Goal: Task Accomplishment & Management: Manage account settings

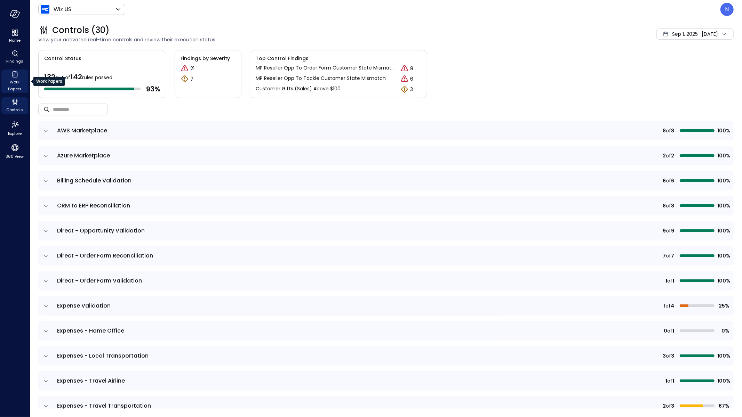
click at [10, 85] on span "Work Papers" at bounding box center [14, 86] width 21 height 14
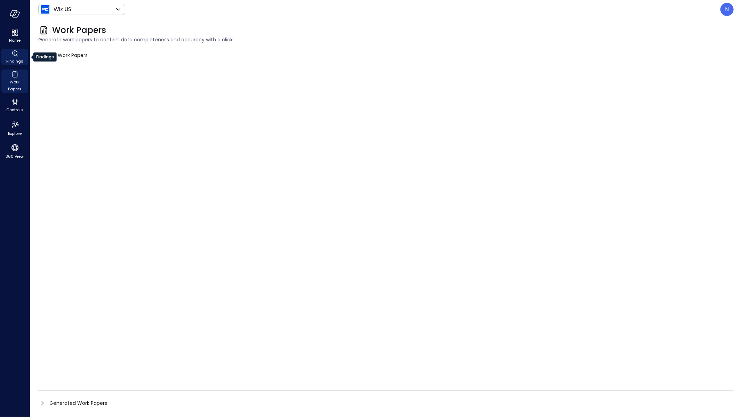
click at [9, 58] on span "Findings" at bounding box center [14, 61] width 17 height 7
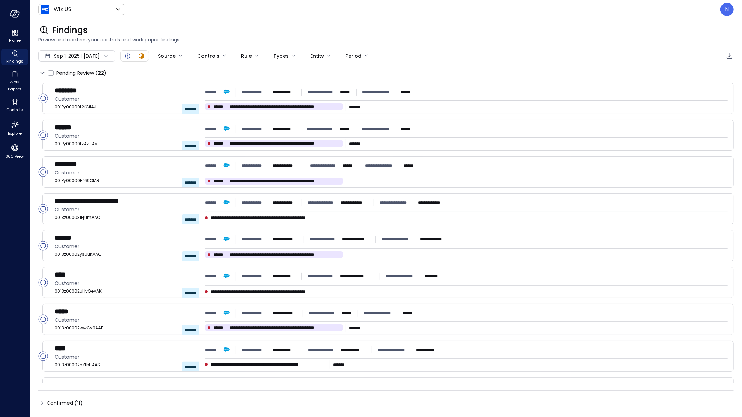
click at [67, 53] on span "Sep 1, 2025" at bounding box center [67, 56] width 26 height 8
click at [82, 88] on li "August 2025" at bounding box center [75, 86] width 55 height 11
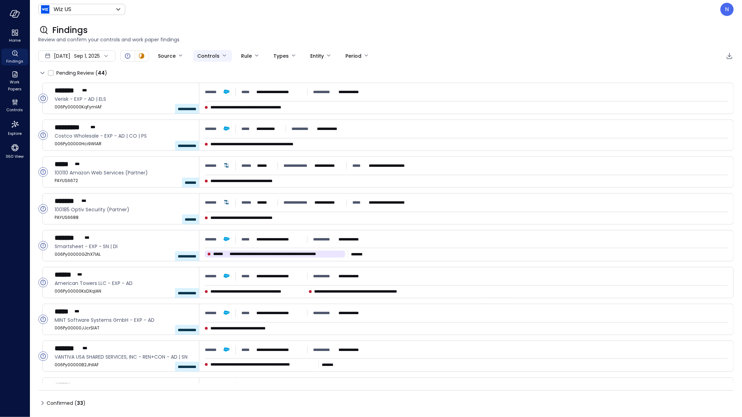
click at [214, 57] on body "**********" at bounding box center [371, 208] width 742 height 417
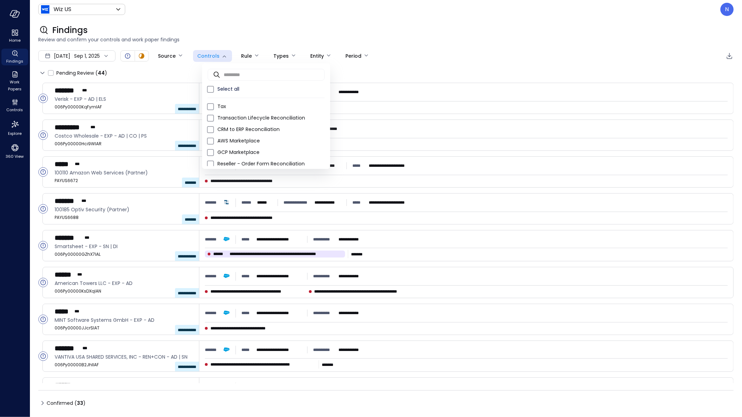
click at [183, 57] on div at bounding box center [371, 208] width 742 height 417
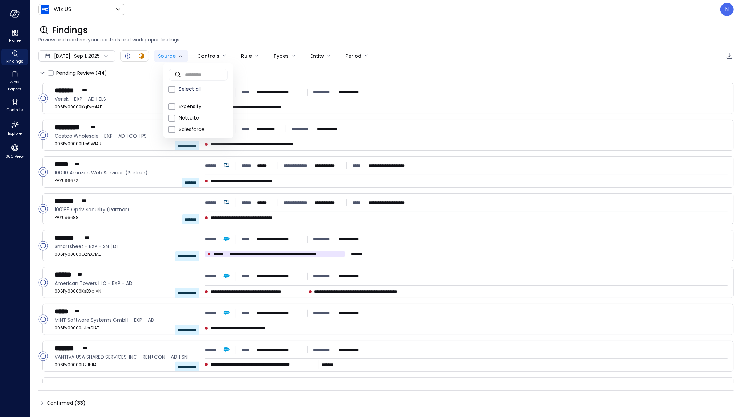
click at [178, 55] on body "**********" at bounding box center [371, 208] width 742 height 417
click at [191, 130] on span "Salesforce" at bounding box center [203, 129] width 49 height 7
type input "**********"
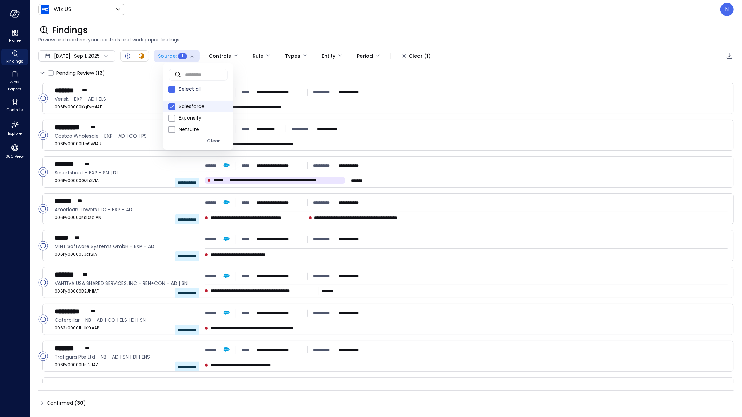
drag, startPoint x: 266, startPoint y: 50, endPoint x: 269, endPoint y: 54, distance: 4.5
click at [267, 51] on div at bounding box center [371, 208] width 742 height 417
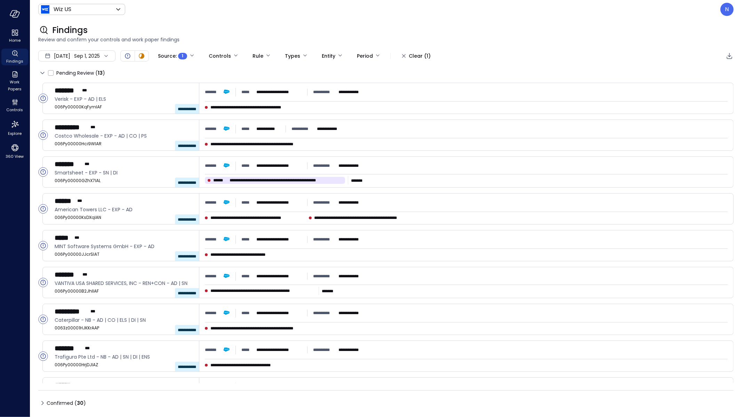
click at [268, 56] on body "**********" at bounding box center [371, 208] width 742 height 417
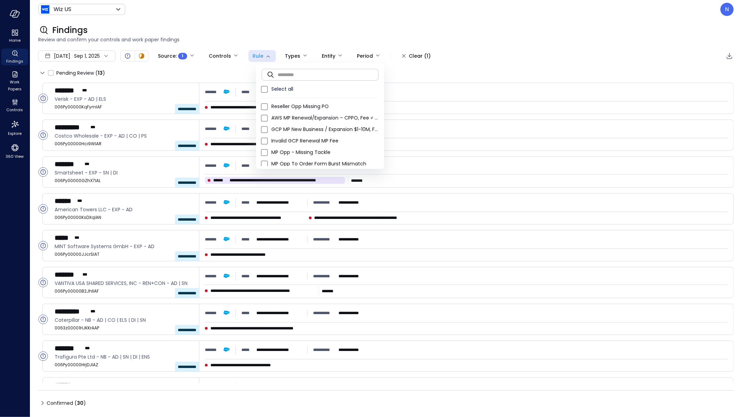
click at [293, 82] on input "text" at bounding box center [328, 74] width 101 height 18
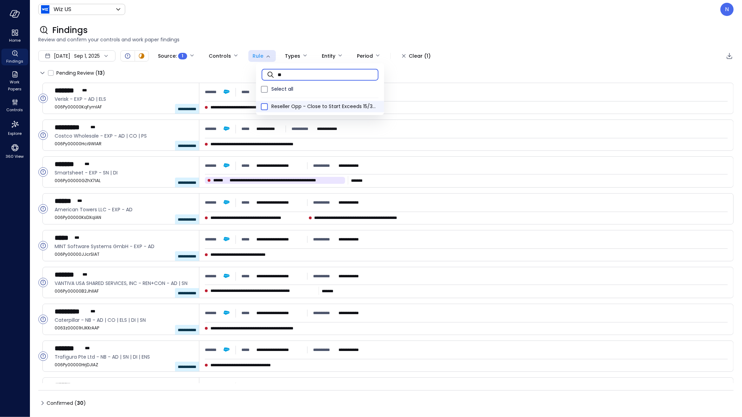
type input "**"
click at [261, 107] on span at bounding box center [264, 106] width 7 height 7
type input "****"
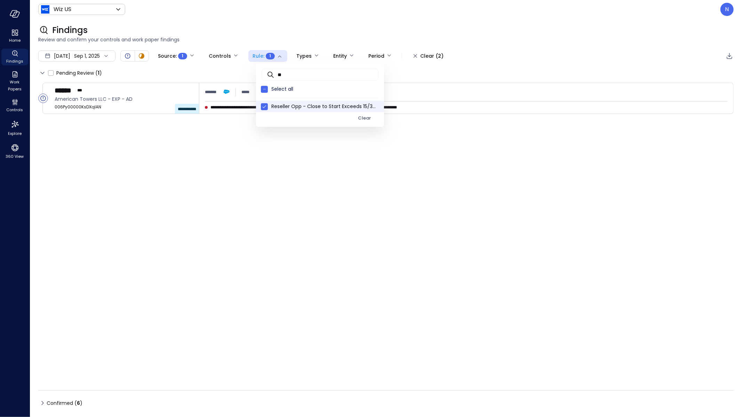
click at [40, 404] on div at bounding box center [371, 208] width 742 height 417
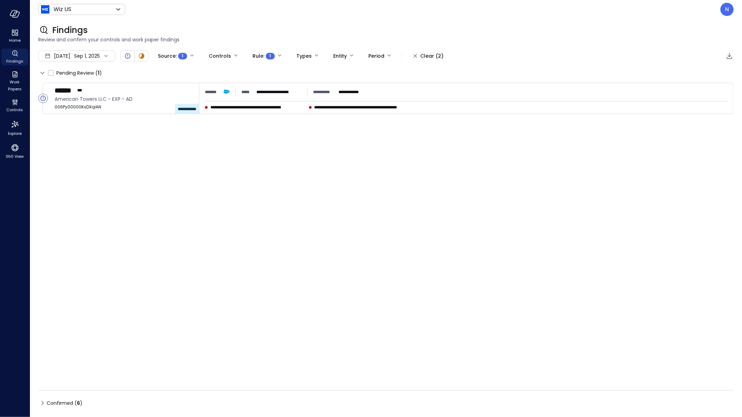
click at [42, 404] on icon at bounding box center [42, 403] width 8 height 8
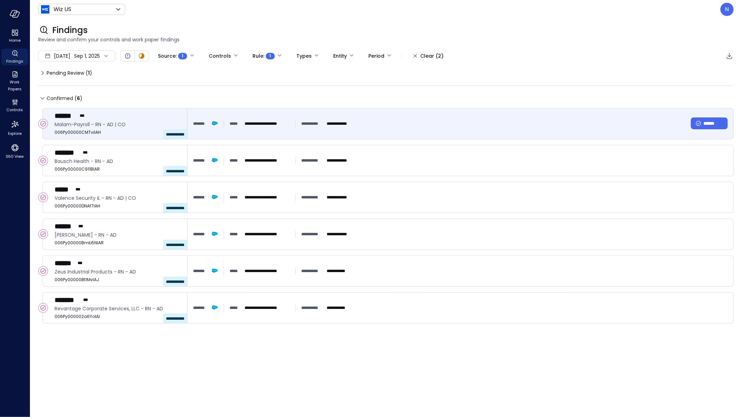
click at [265, 111] on div "**********" at bounding box center [460, 124] width 546 height 31
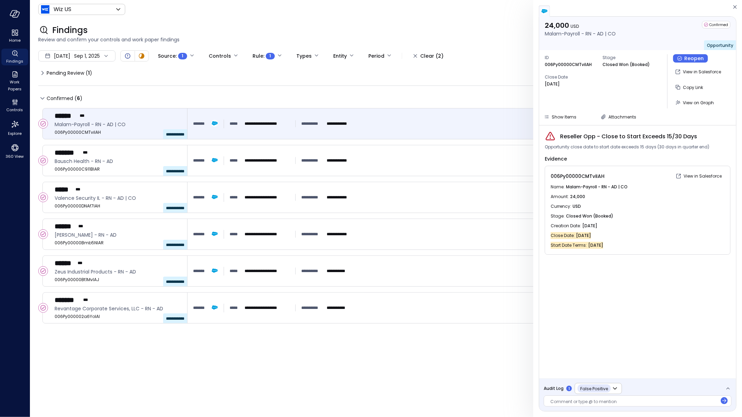
click at [550, 390] on span "Audit Log" at bounding box center [554, 388] width 20 height 7
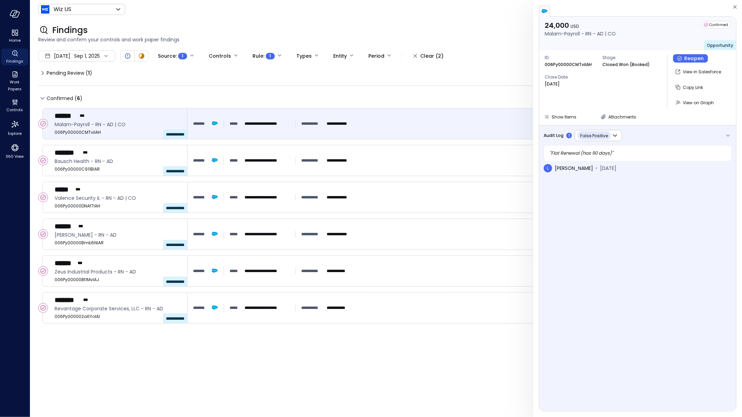
click at [561, 63] on p "006Py00000CMTviIAH" at bounding box center [568, 64] width 47 height 7
copy p "006Py00000CMTviIAH"
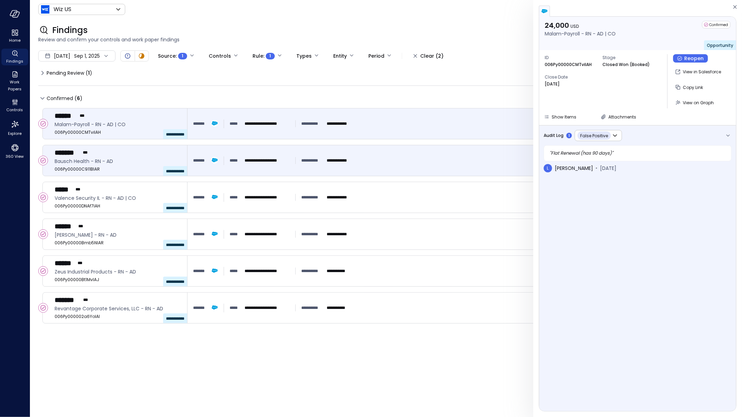
click at [251, 163] on p "**********" at bounding box center [267, 160] width 45 height 7
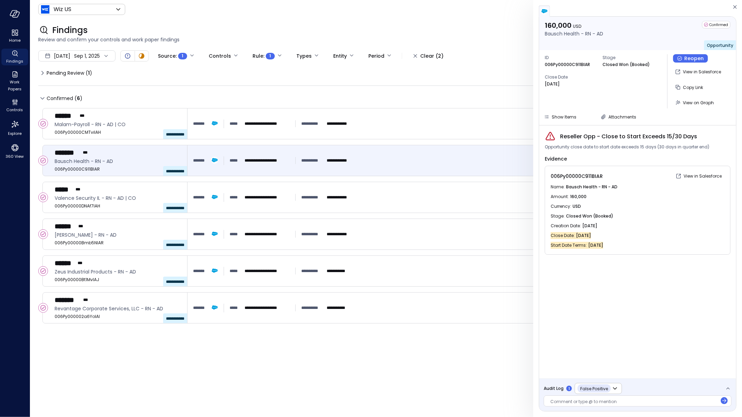
click at [552, 387] on span "Audit Log" at bounding box center [554, 388] width 20 height 7
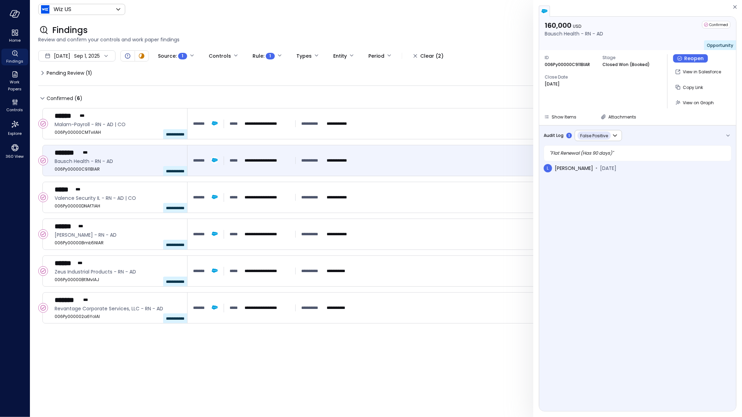
click at [557, 67] on p "006Py00000C911BIAR" at bounding box center [567, 64] width 45 height 7
copy p "006Py00000C911BIAR"
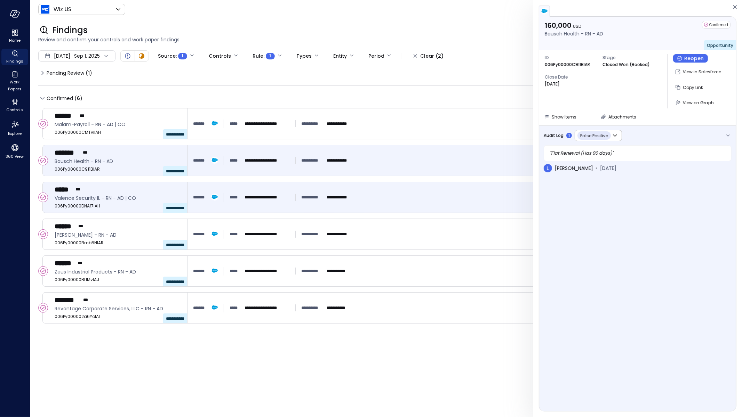
click at [325, 203] on div "**********" at bounding box center [272, 197] width 159 height 13
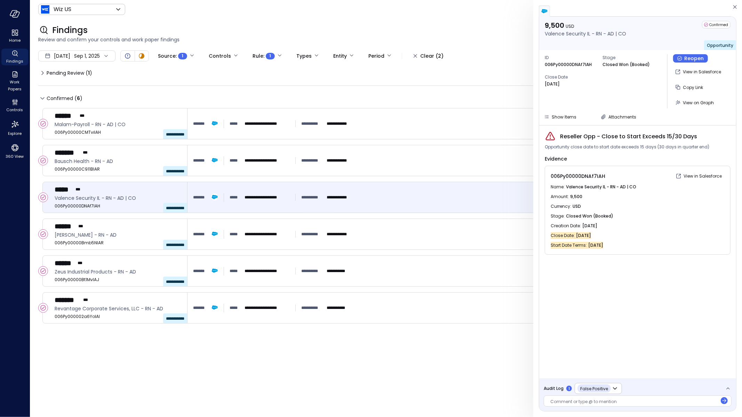
click at [555, 389] on span "Audit Log" at bounding box center [554, 388] width 20 height 7
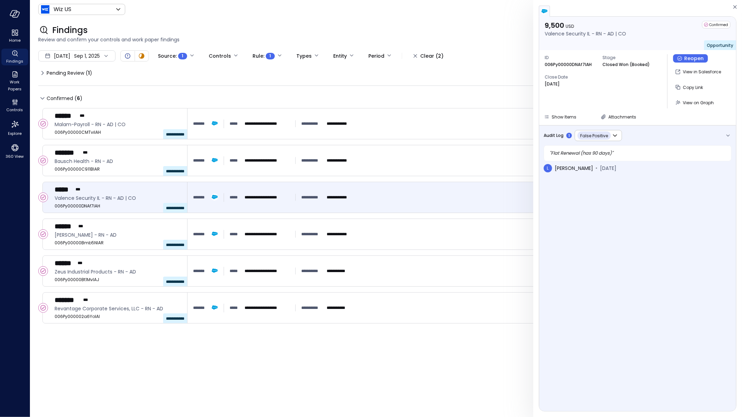
click at [568, 67] on p "006Py00000DNAf7IAH" at bounding box center [568, 64] width 47 height 7
copy p "006Py00000DNAf7IAH"
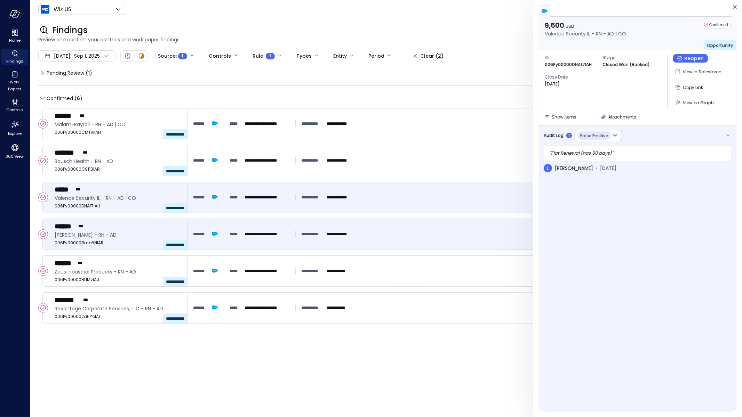
click at [379, 240] on div "**********" at bounding box center [460, 234] width 535 height 13
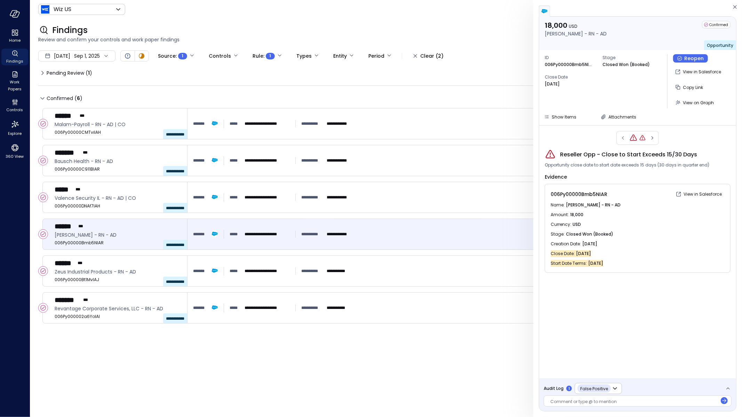
click at [550, 388] on span "Audit Log" at bounding box center [554, 388] width 20 height 7
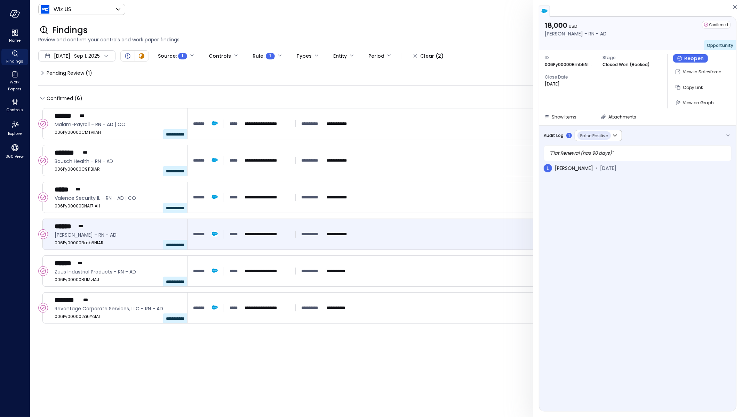
click at [558, 60] on span "ID" at bounding box center [571, 57] width 52 height 7
click at [558, 63] on p "006Py00000Bmb5NIAR" at bounding box center [569, 64] width 49 height 7
copy p "006Py00000Bmb5NIAR"
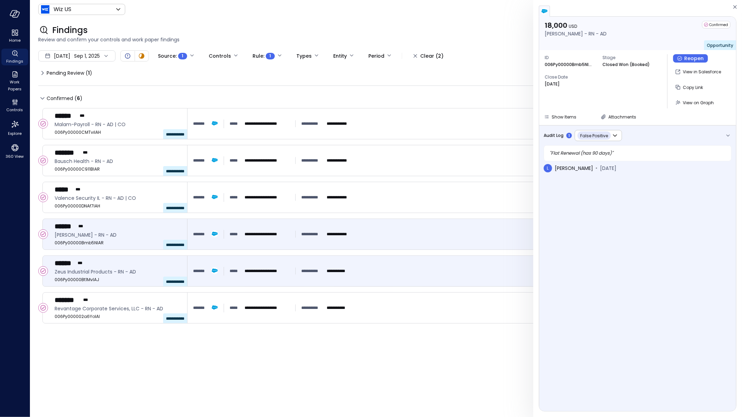
click at [130, 260] on div "****** ***" at bounding box center [118, 263] width 127 height 9
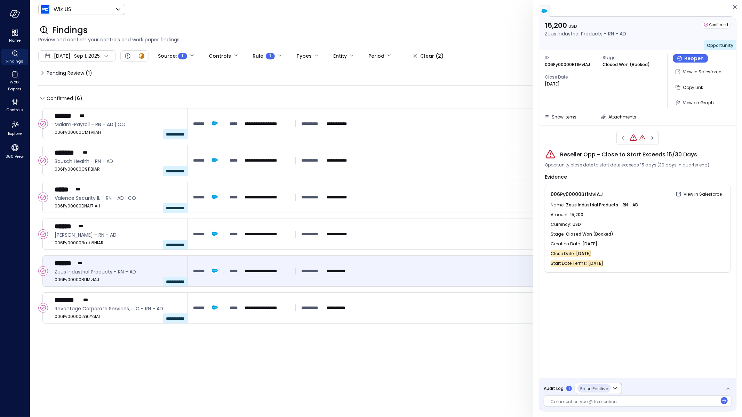
click at [548, 389] on span "Audit Log" at bounding box center [554, 388] width 20 height 7
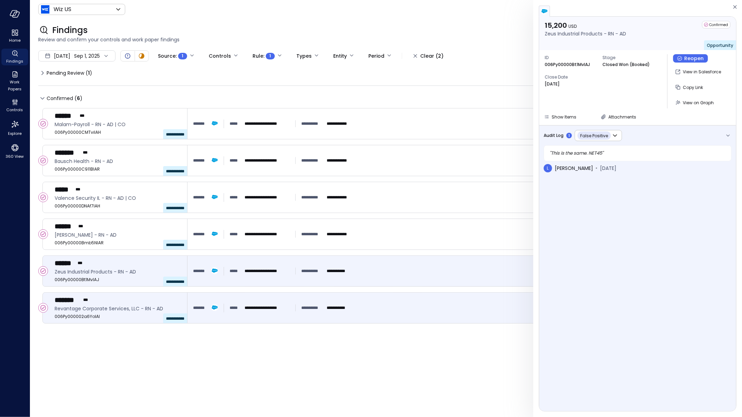
click at [327, 311] on p "**********" at bounding box center [339, 308] width 24 height 7
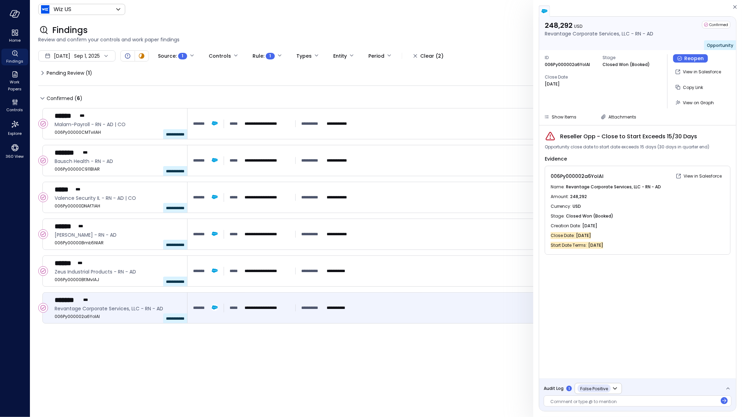
click at [552, 390] on span "Audit Log" at bounding box center [554, 388] width 20 height 7
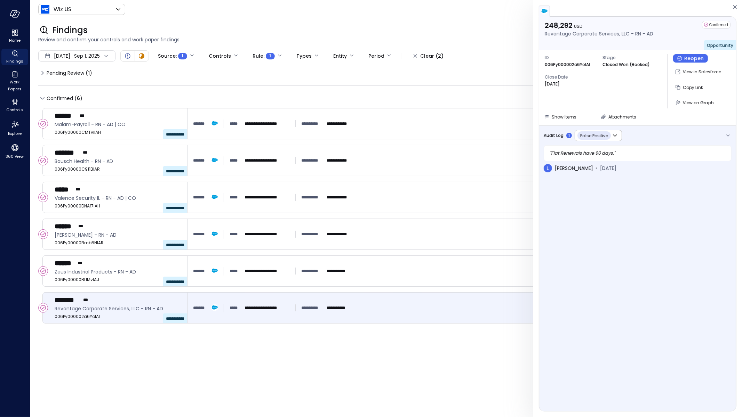
click at [559, 66] on p "006Py000002a6YoIAI" at bounding box center [567, 64] width 45 height 7
copy p "006Py000002a6YoIAI"
click at [731, 8] on div at bounding box center [638, 11] width 198 height 11
click at [735, 5] on icon "button" at bounding box center [734, 7] width 7 height 8
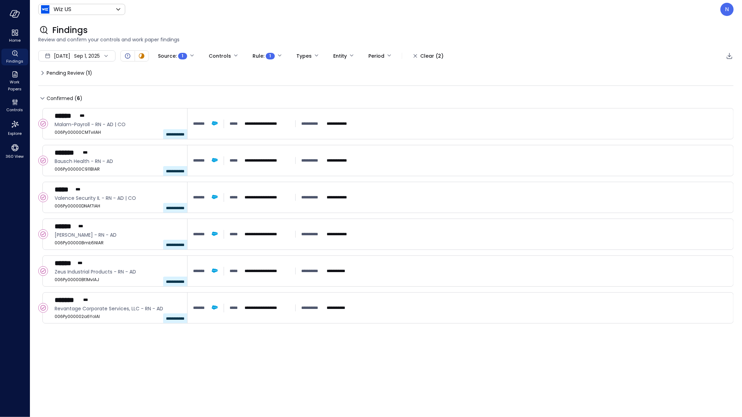
click at [727, 12] on p "N" at bounding box center [727, 9] width 4 height 8
click at [706, 71] on li "Builder" at bounding box center [698, 70] width 69 height 14
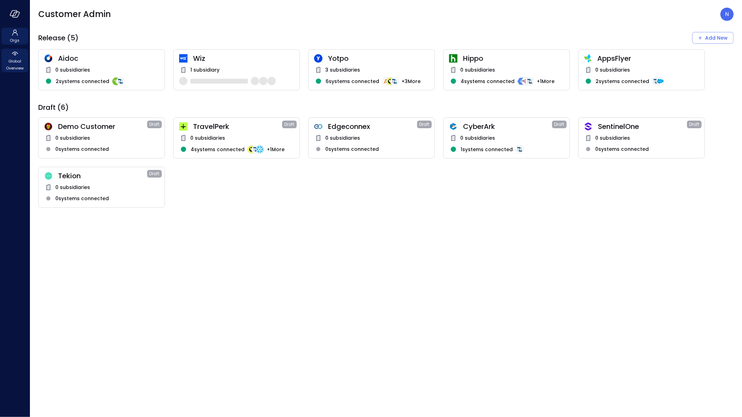
click at [6, 53] on div "Global Overview" at bounding box center [14, 61] width 27 height 24
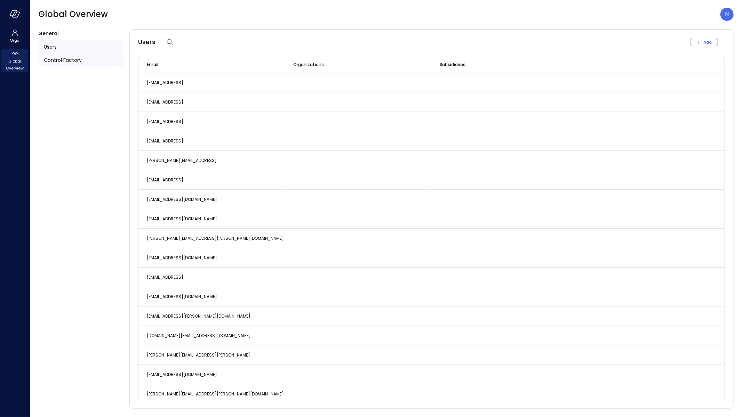
click at [67, 58] on span "Control Factory" at bounding box center [63, 60] width 38 height 8
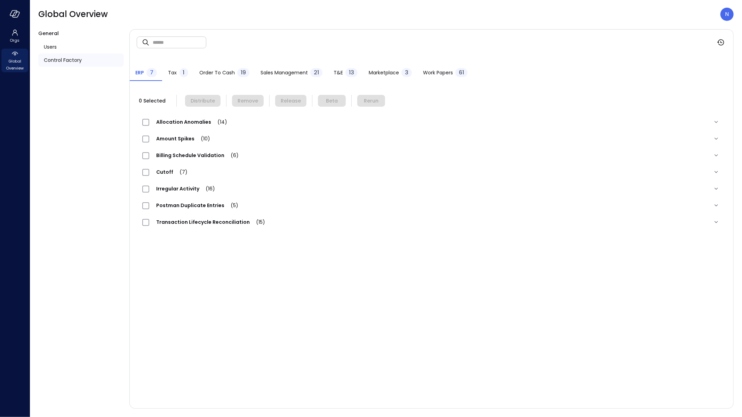
click at [296, 70] on span "Sales Management" at bounding box center [283, 73] width 47 height 8
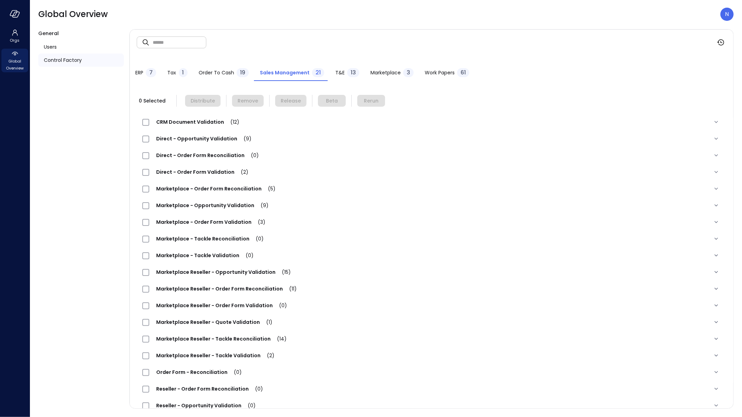
click at [190, 48] on input "text" at bounding box center [180, 42] width 54 height 18
type input "**"
click at [201, 146] on div "Direct - Opportunity Validation (1)" at bounding box center [432, 138] width 590 height 17
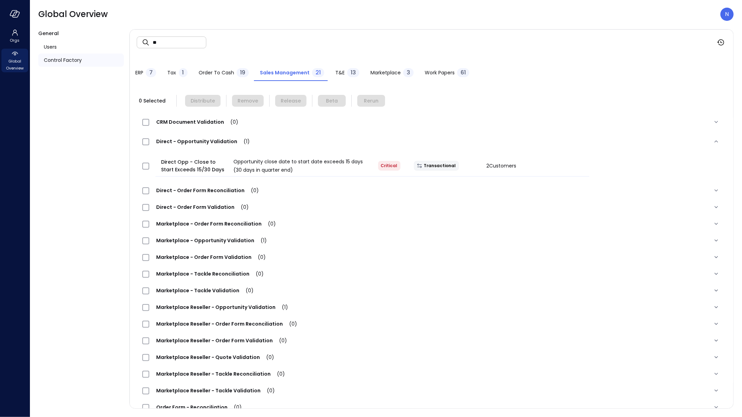
click at [229, 241] on span "Marketplace - Opportunity Validation (1)" at bounding box center [211, 240] width 125 height 7
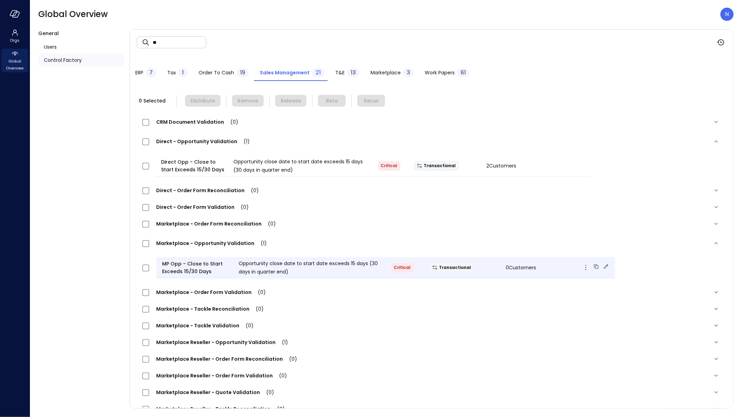
click at [602, 266] on icon at bounding box center [605, 266] width 7 height 7
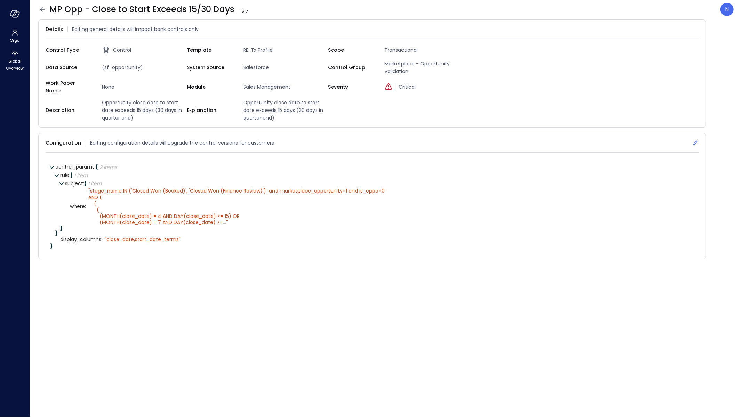
click at [698, 139] on icon at bounding box center [695, 142] width 7 height 7
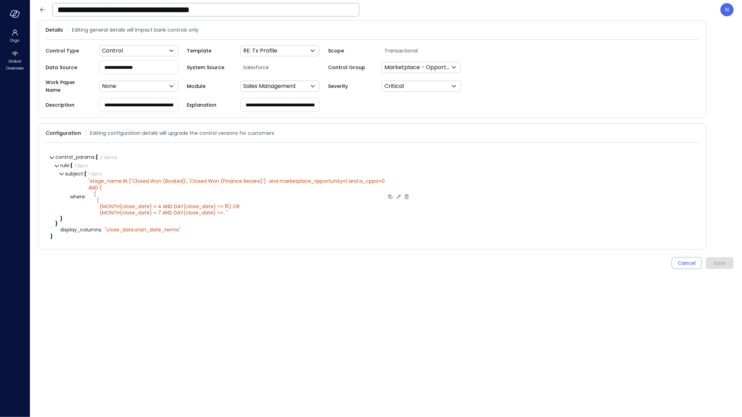
click at [400, 195] on icon at bounding box center [398, 197] width 4 height 4
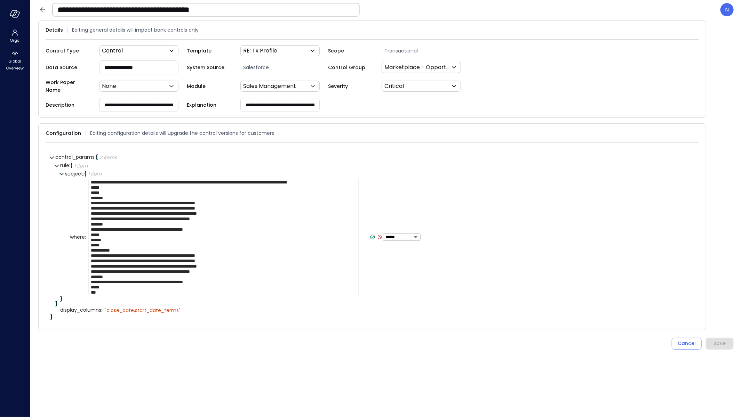
click at [369, 234] on icon at bounding box center [372, 237] width 6 height 6
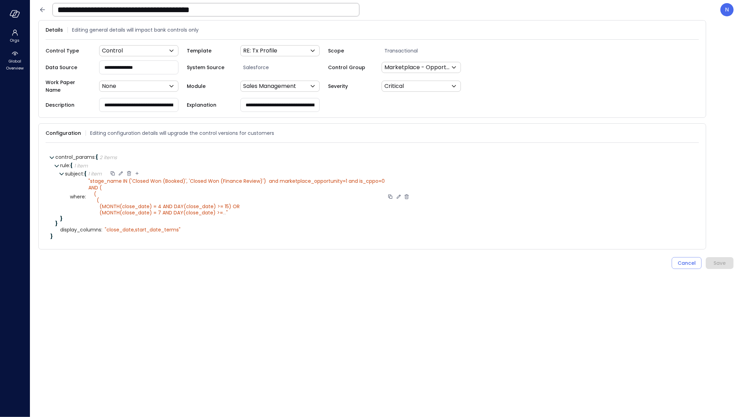
click at [119, 170] on icon at bounding box center [121, 173] width 6 height 6
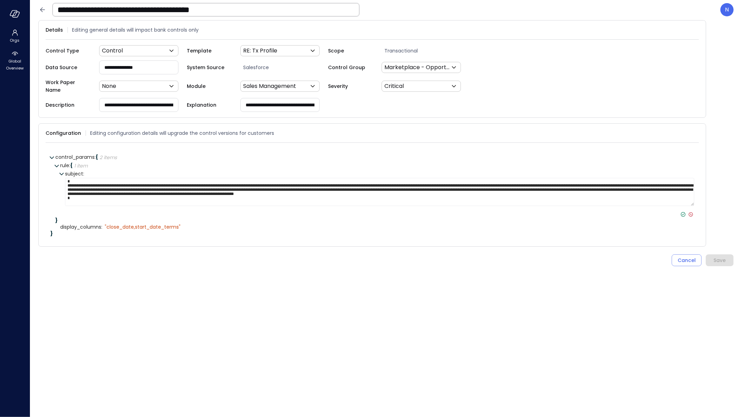
click at [682, 214] on icon at bounding box center [683, 215] width 2 height 2
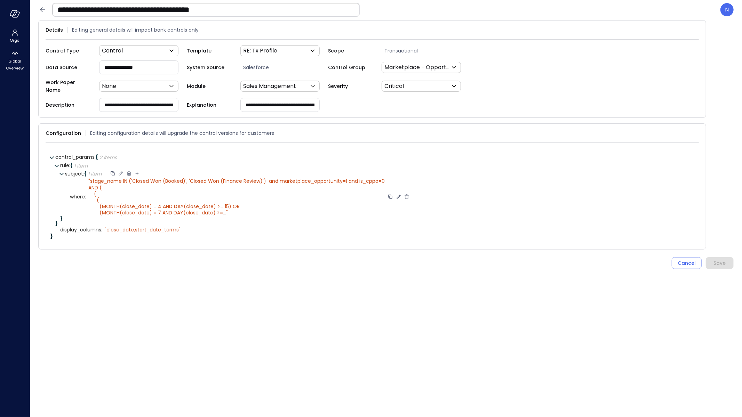
click at [396, 195] on icon at bounding box center [398, 197] width 4 height 4
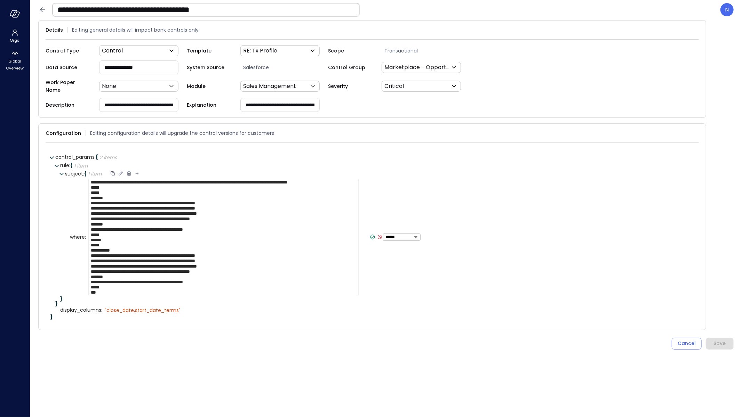
click at [130, 182] on textarea "**********" at bounding box center [223, 237] width 270 height 118
drag, startPoint x: 358, startPoint y: 178, endPoint x: 363, endPoint y: 182, distance: 6.3
click at [363, 182] on textarea "**********" at bounding box center [236, 237] width 296 height 118
type textarea "**********"
click at [398, 236] on icon at bounding box center [399, 237] width 2 height 2
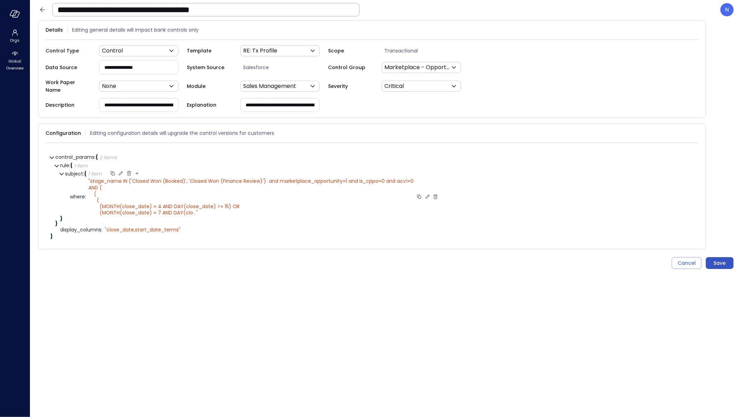
click at [732, 260] on button "Save" at bounding box center [720, 263] width 28 height 12
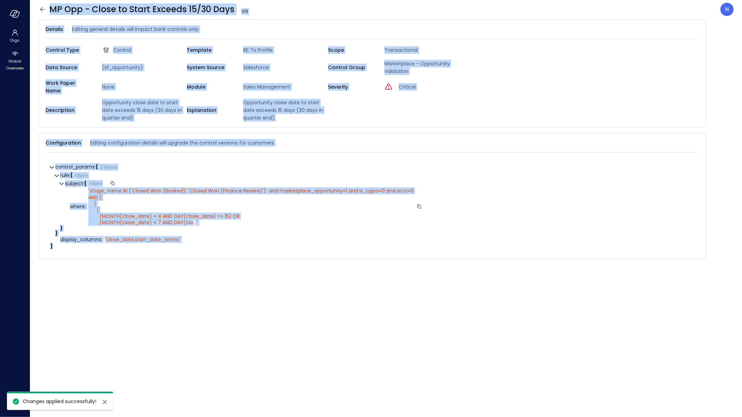
drag, startPoint x: 40, startPoint y: 8, endPoint x: 40, endPoint y: 375, distance: 366.6
click at [40, 8] on icon at bounding box center [42, 9] width 8 height 8
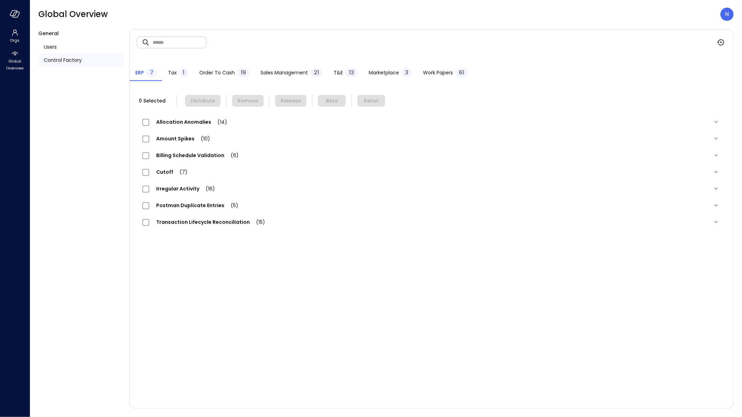
click at [296, 78] on button "Sales Management 21" at bounding box center [291, 73] width 73 height 15
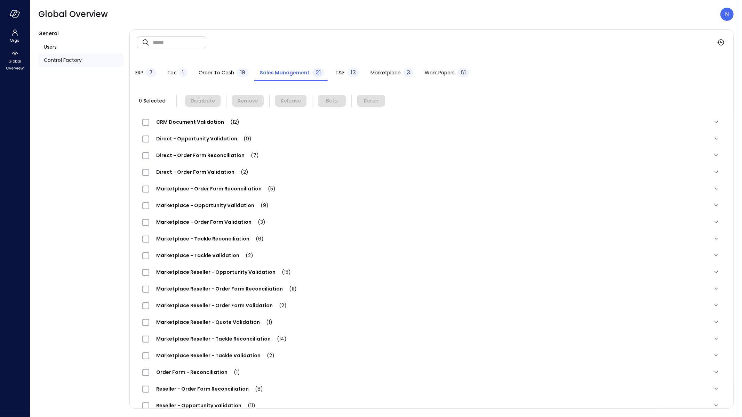
click at [192, 39] on input "text" at bounding box center [180, 42] width 54 height 18
type input "**"
click at [215, 139] on span "Direct - Opportunity Validation (1)" at bounding box center [202, 138] width 107 height 7
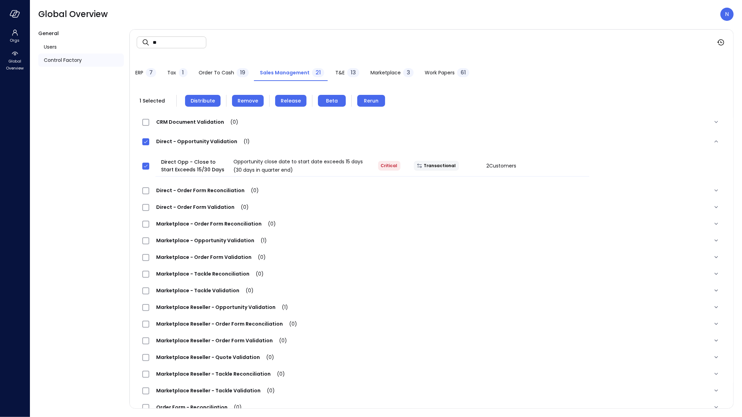
click at [204, 304] on span "Marketplace Reseller - Opportunity Validation (1)" at bounding box center [222, 307] width 146 height 7
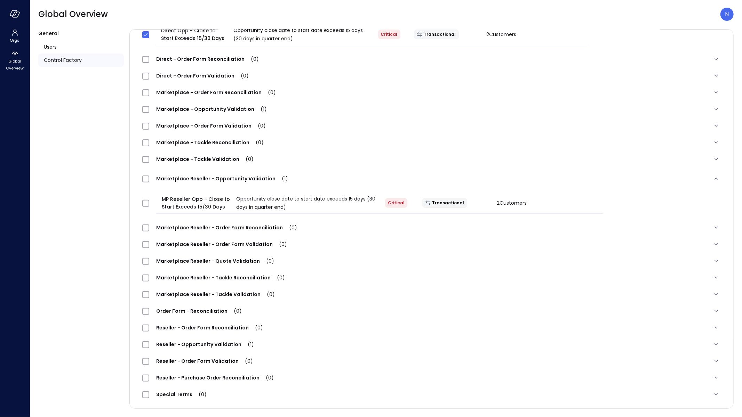
scroll to position [132, 0]
click at [213, 347] on div "Reseller - Opportunity Validation (1)" at bounding box center [201, 344] width 119 height 8
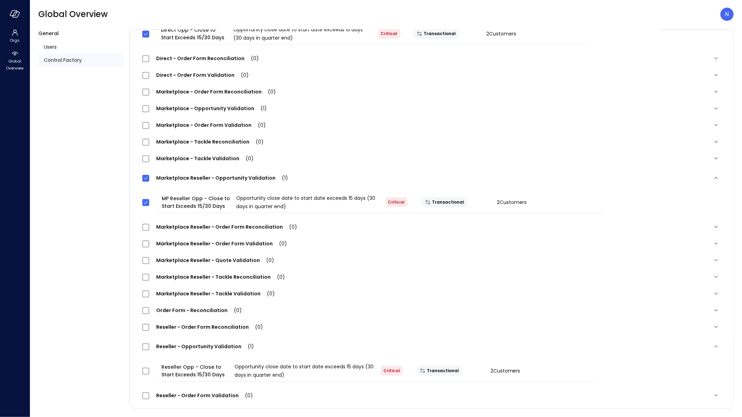
click at [143, 364] on div at bounding box center [148, 371] width 19 height 14
click at [150, 371] on div at bounding box center [148, 371] width 19 height 14
click at [142, 374] on div at bounding box center [148, 371] width 19 height 14
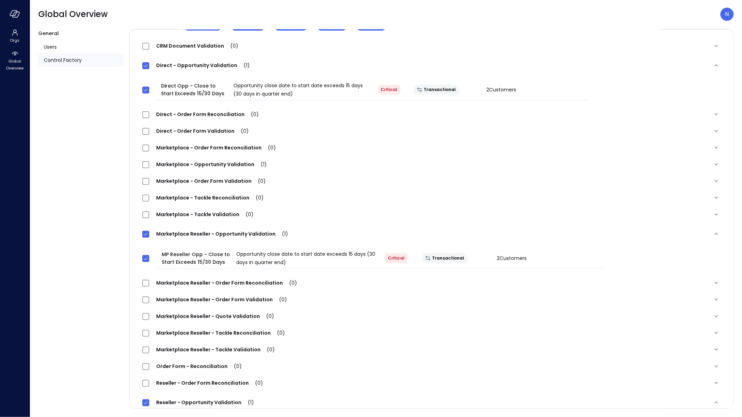
scroll to position [61, 0]
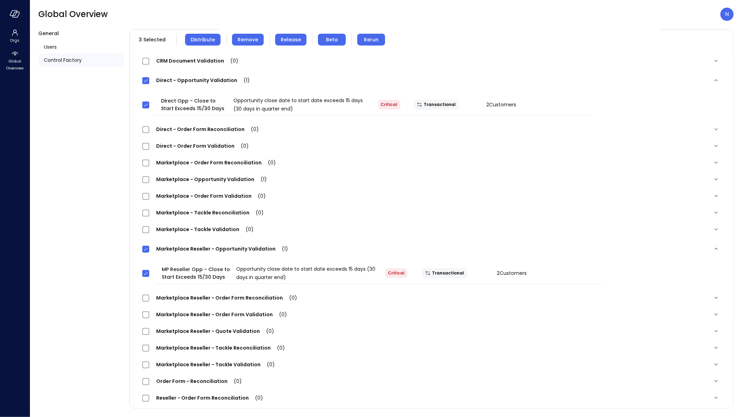
click at [206, 182] on span "Marketplace - Opportunity Validation (1)" at bounding box center [211, 179] width 125 height 7
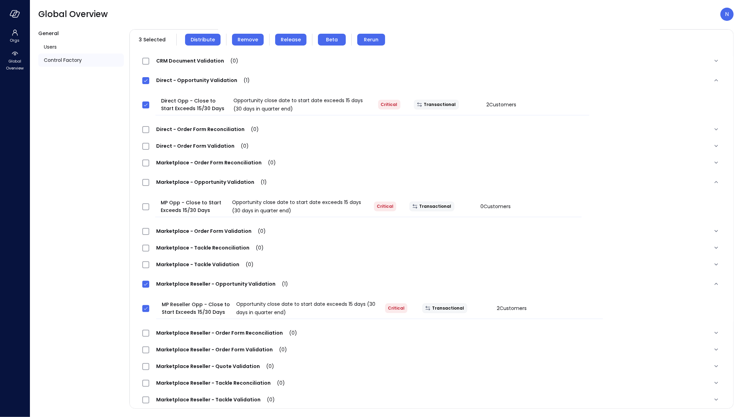
click at [206, 182] on span "Marketplace - Opportunity Validation (1)" at bounding box center [211, 182] width 125 height 7
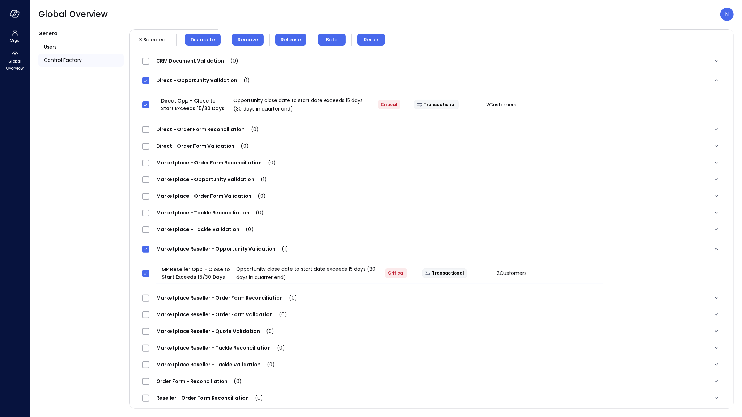
click at [243, 36] on span "Remove" at bounding box center [248, 40] width 21 height 8
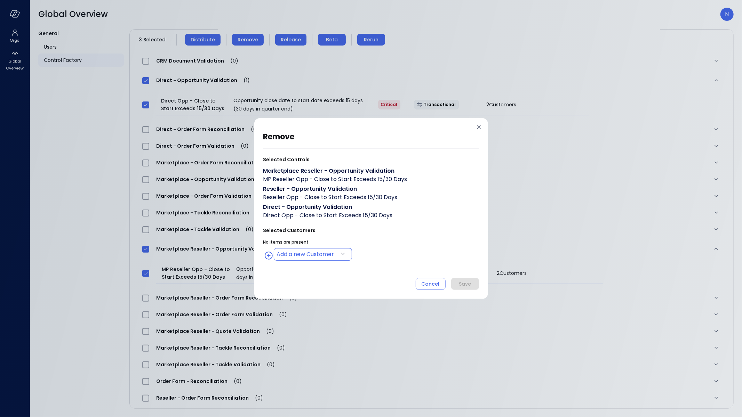
click at [311, 256] on body "Orgs Global Overview Global Overview N General Users Control Factory ​ ** ​ ERP…" at bounding box center [371, 208] width 742 height 417
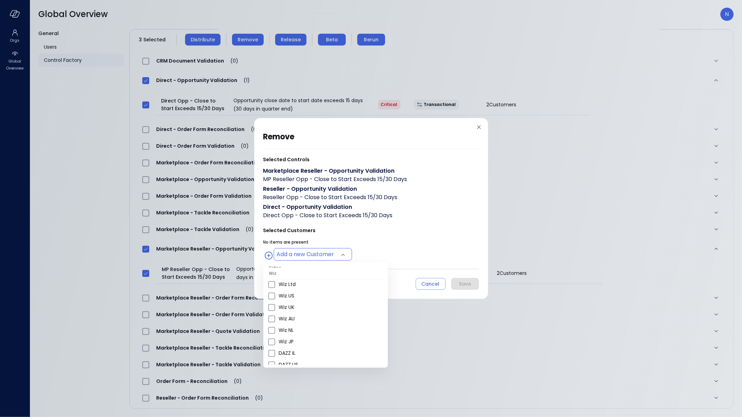
scroll to position [267, 0]
click at [303, 295] on span "Wiz US" at bounding box center [331, 293] width 104 height 7
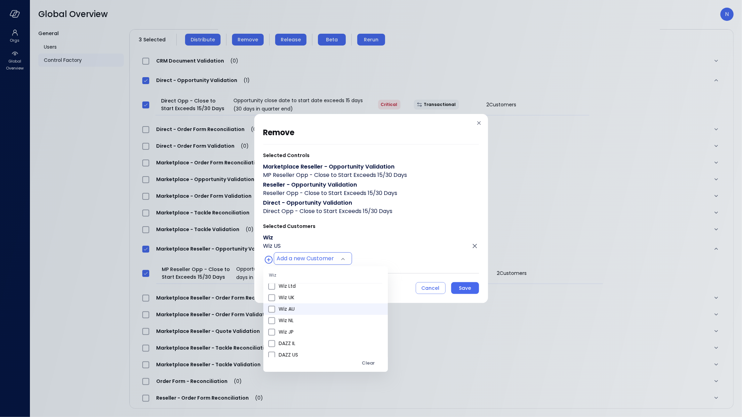
scroll to position [407, 0]
click at [309, 292] on span "Wiz All" at bounding box center [331, 295] width 104 height 7
type input "**********"
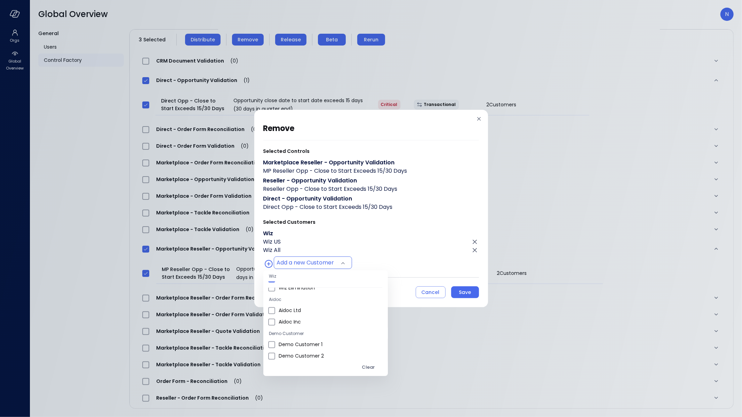
click at [417, 225] on div at bounding box center [371, 208] width 742 height 417
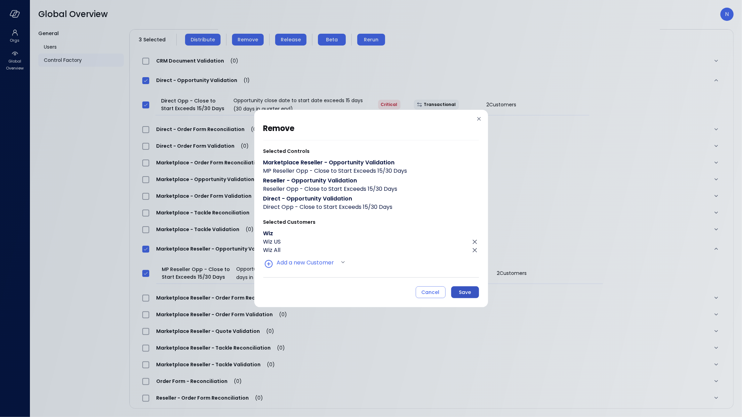
click at [472, 297] on button "Save" at bounding box center [465, 293] width 28 height 12
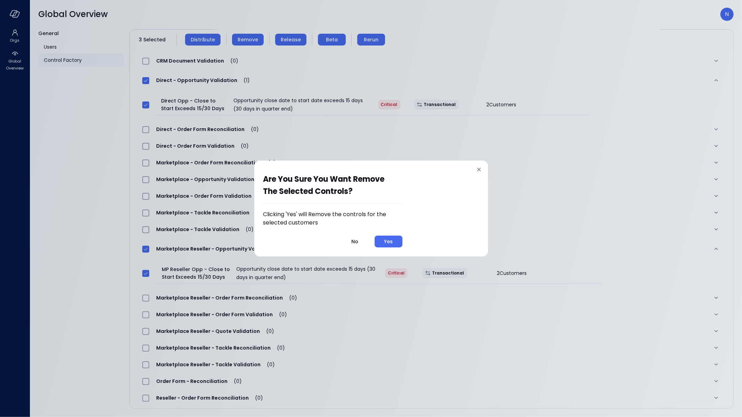
click at [397, 230] on div "Clicking 'Yes' will Remove the controls for the selected customers No Yes" at bounding box center [332, 228] width 139 height 37
click at [387, 242] on div "Yes" at bounding box center [388, 242] width 9 height 9
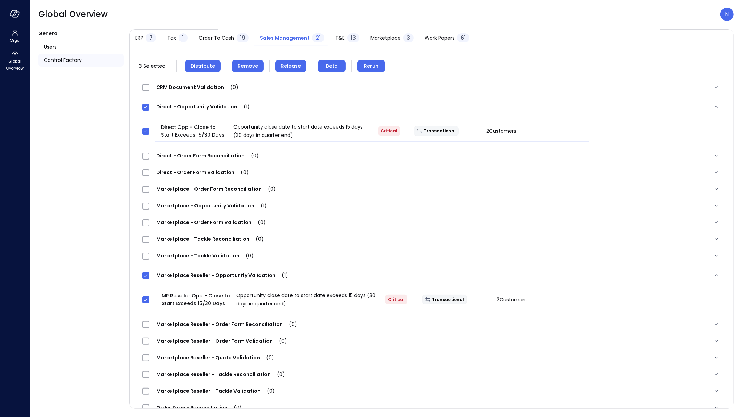
scroll to position [18, 0]
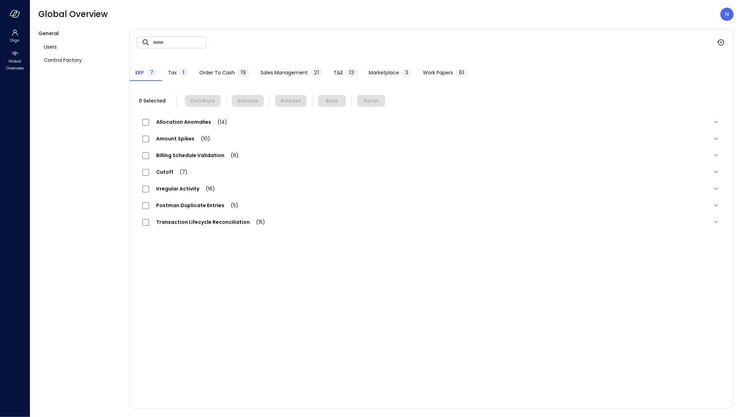
click at [371, 71] on span "Marketplace" at bounding box center [384, 73] width 30 height 8
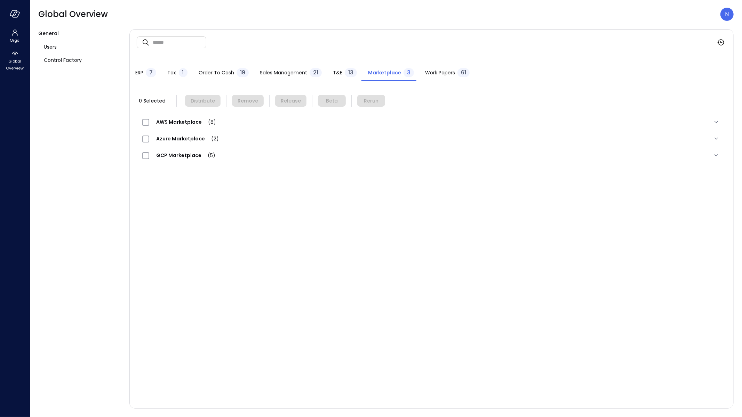
click at [330, 74] on button "T&E 13" at bounding box center [344, 73] width 35 height 15
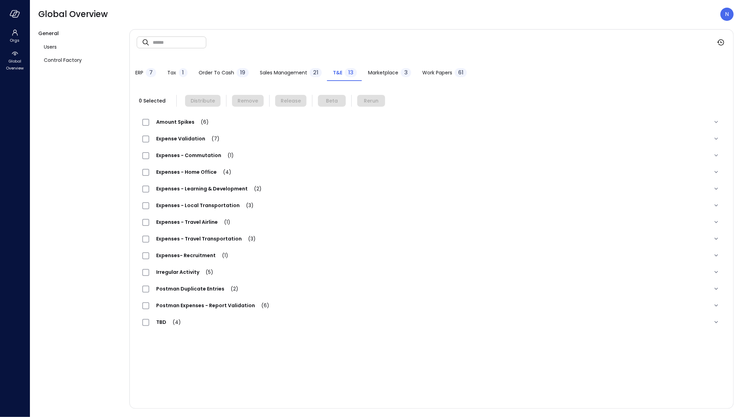
click at [288, 76] on span "Sales Management" at bounding box center [283, 73] width 47 height 8
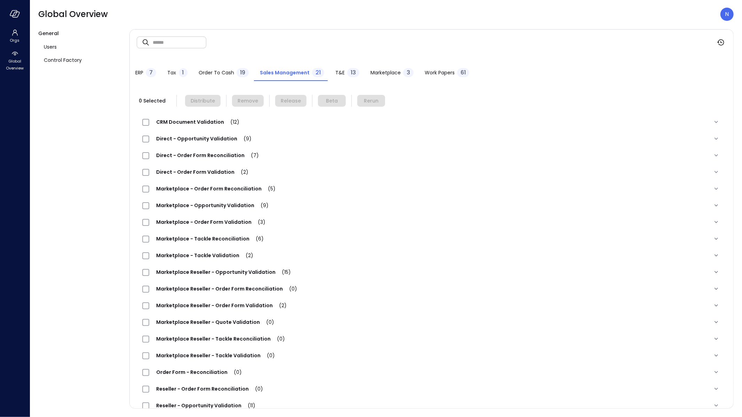
click at [189, 48] on input "text" at bounding box center [180, 42] width 54 height 18
type input "**"
click at [234, 207] on span "Marketplace - Opportunity Validation (1)" at bounding box center [211, 205] width 125 height 7
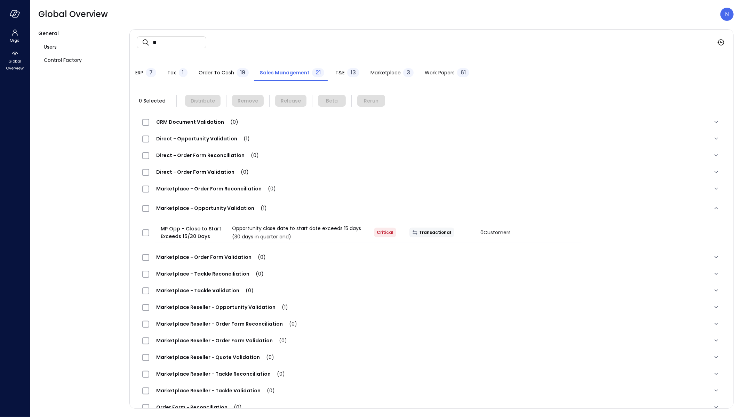
click at [193, 141] on span "Direct - Opportunity Validation (1)" at bounding box center [202, 138] width 107 height 7
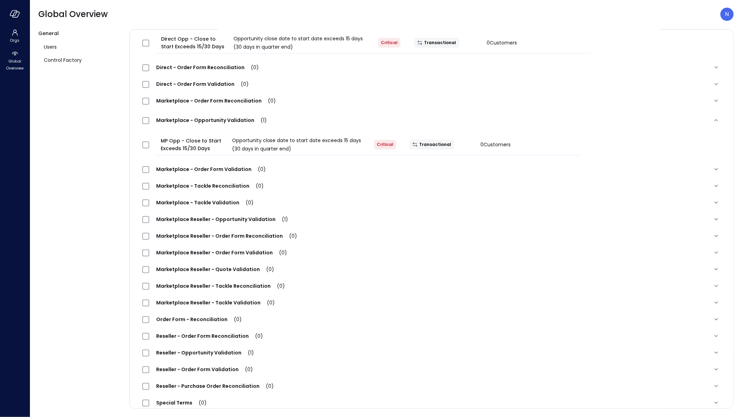
scroll to position [132, 0]
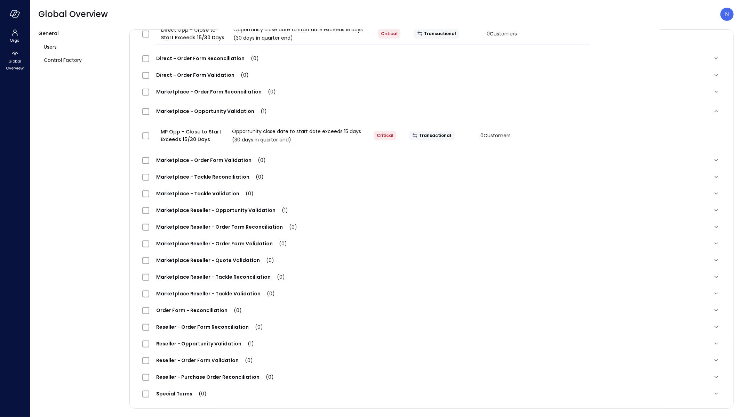
click at [258, 207] on span "Marketplace Reseller - Opportunity Validation (1)" at bounding box center [222, 210] width 146 height 7
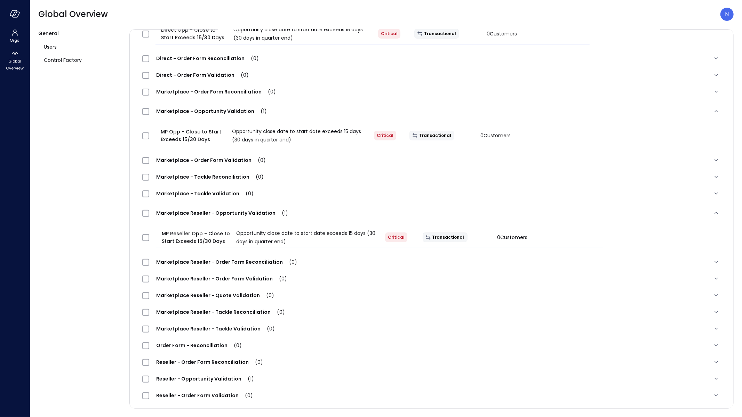
click at [242, 382] on div "Reseller - Opportunity Validation (1)" at bounding box center [201, 379] width 119 height 8
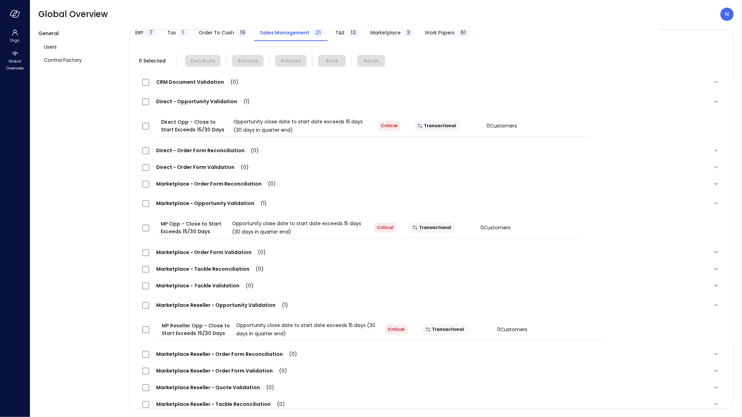
scroll to position [0, 0]
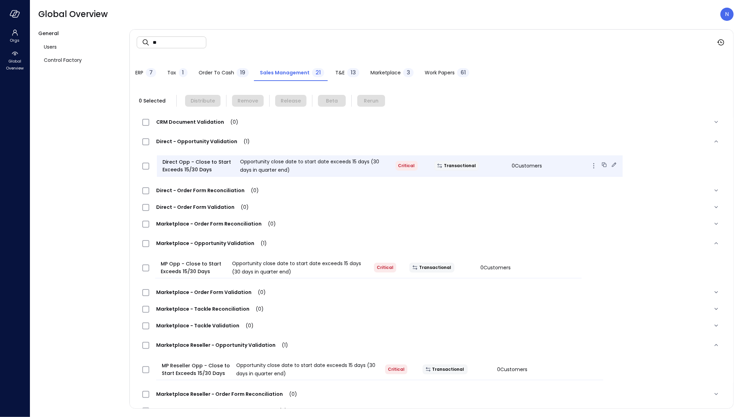
click at [610, 167] on icon at bounding box center [613, 164] width 7 height 7
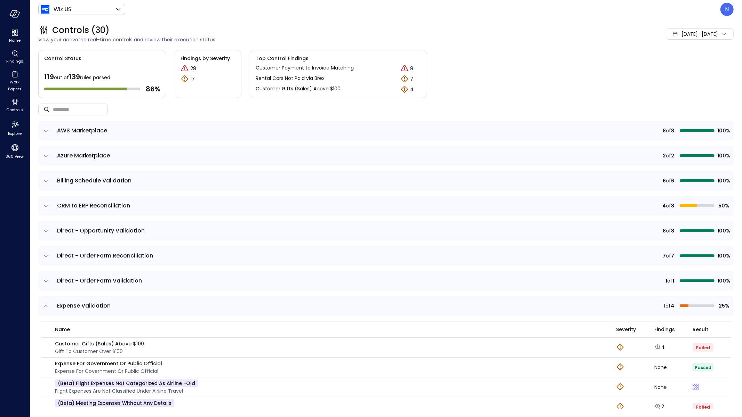
scroll to position [166, 0]
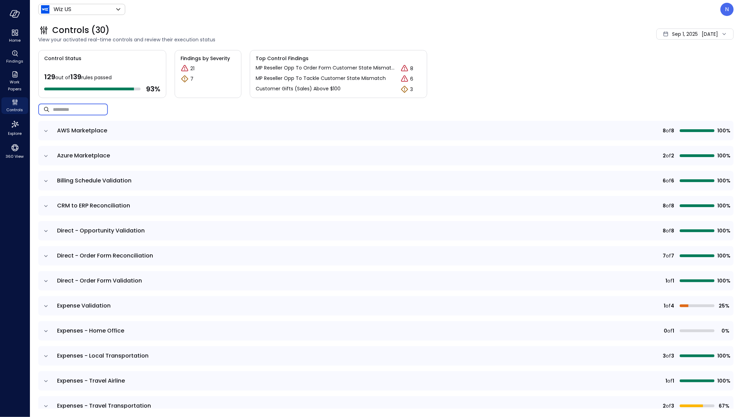
click at [79, 108] on input "text" at bounding box center [80, 109] width 55 height 18
type input "**"
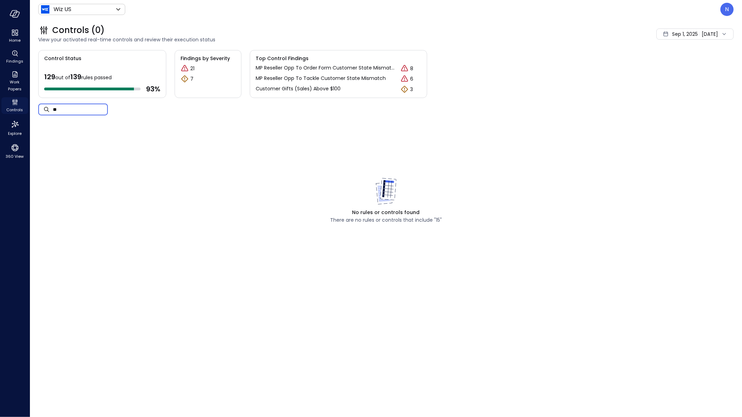
drag, startPoint x: 78, startPoint y: 115, endPoint x: 13, endPoint y: 112, distance: 65.1
click at [13, 112] on div "Home Findings Work Papers Controls Explore 360 View Wiz US ****** ​ N Controls …" at bounding box center [371, 208] width 742 height 417
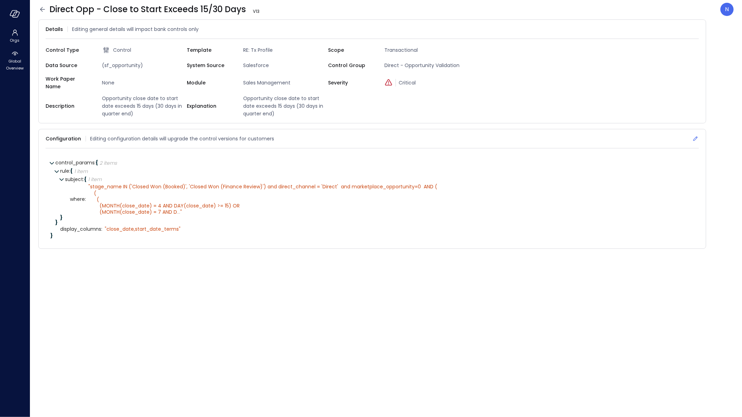
click at [695, 135] on icon at bounding box center [695, 138] width 7 height 7
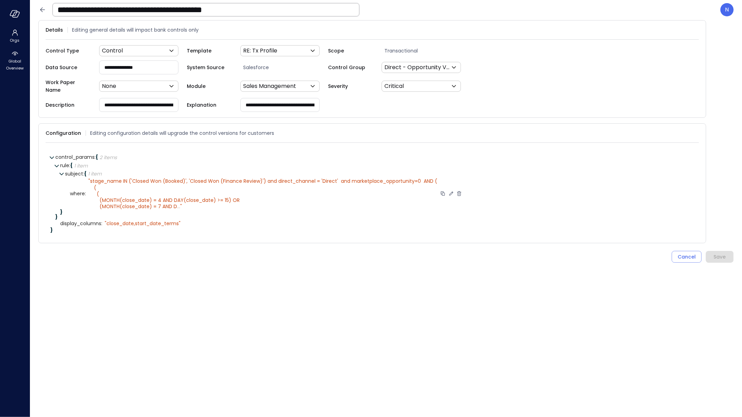
click at [448, 191] on icon at bounding box center [451, 194] width 6 height 6
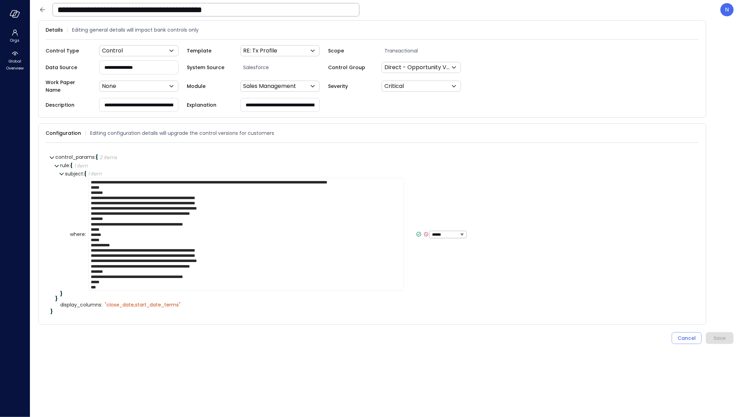
click at [391, 178] on textarea "**********" at bounding box center [245, 234] width 315 height 113
type textarea "**********"
click at [442, 231] on icon at bounding box center [445, 234] width 6 height 6
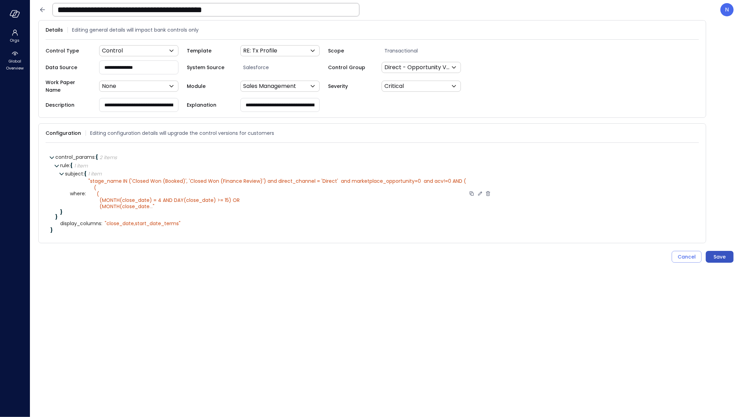
click at [722, 253] on div "Save" at bounding box center [720, 257] width 12 height 9
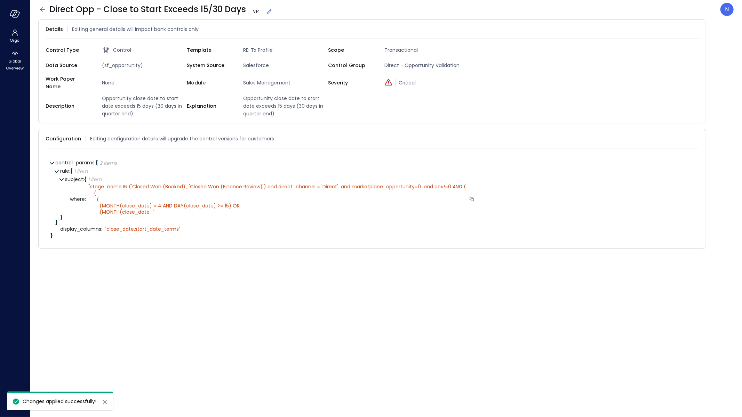
click at [39, 10] on icon at bounding box center [42, 9] width 8 height 8
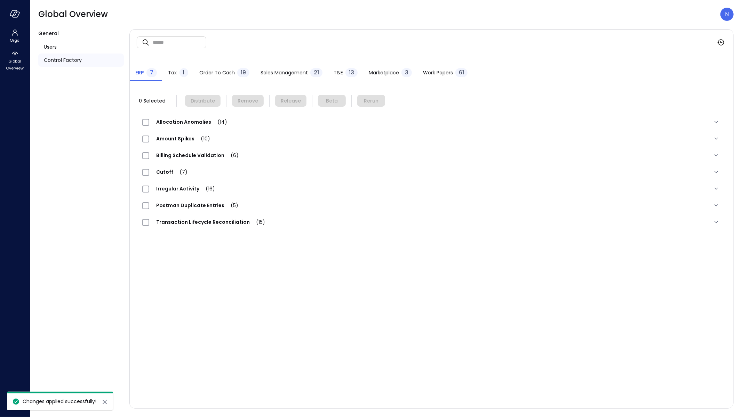
click at [300, 72] on span "Sales Management" at bounding box center [283, 73] width 47 height 8
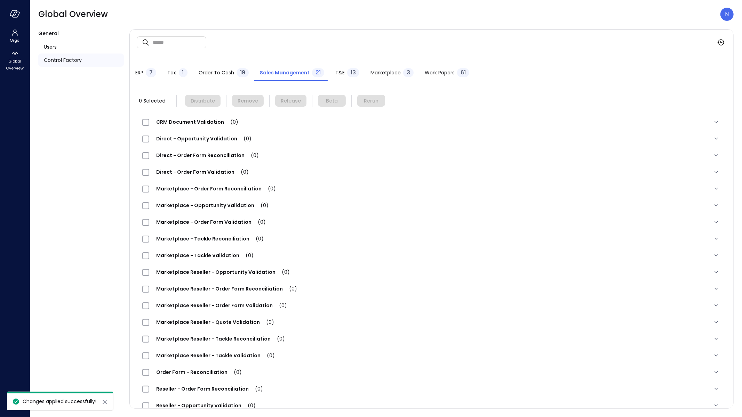
click at [183, 47] on input "text" at bounding box center [180, 42] width 54 height 18
type input "**"
click at [268, 274] on span "Marketplace Reseller - Opportunity Validation (1)" at bounding box center [222, 272] width 146 height 7
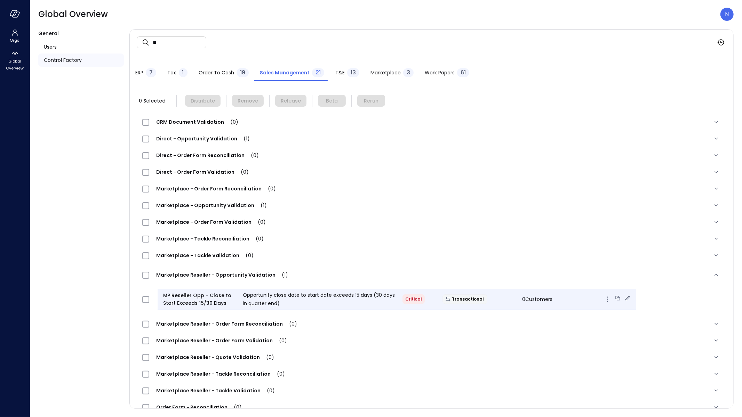
click at [624, 297] on icon at bounding box center [627, 298] width 7 height 7
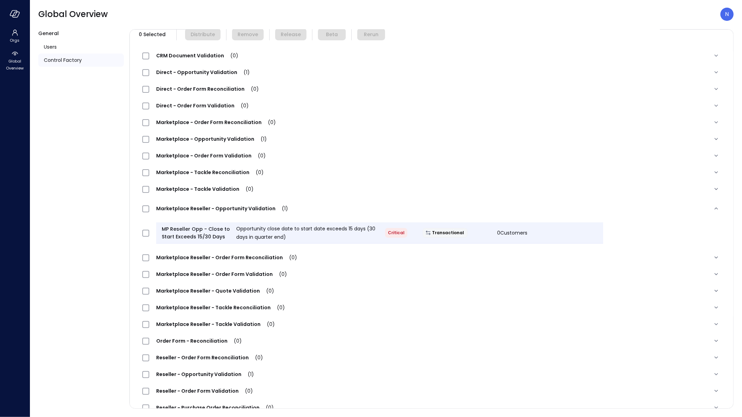
scroll to position [97, 0]
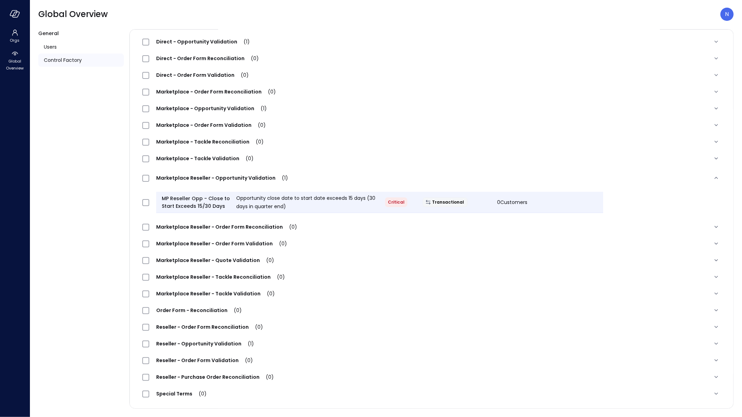
click at [225, 342] on span "Reseller - Opportunity Validation (1)" at bounding box center [205, 343] width 112 height 7
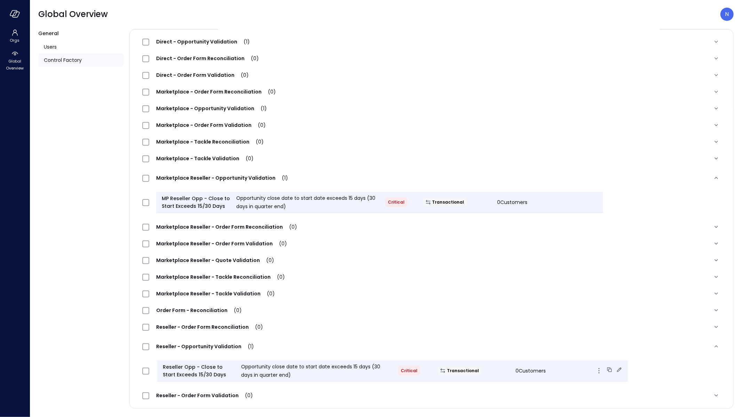
click at [616, 368] on icon at bounding box center [619, 370] width 7 height 7
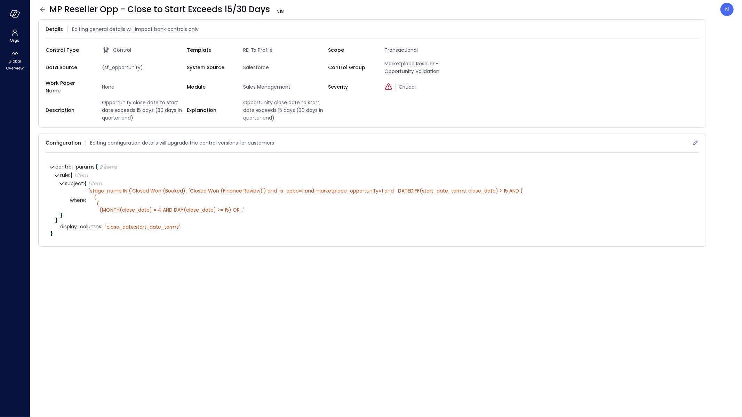
click at [694, 139] on icon at bounding box center [695, 142] width 7 height 7
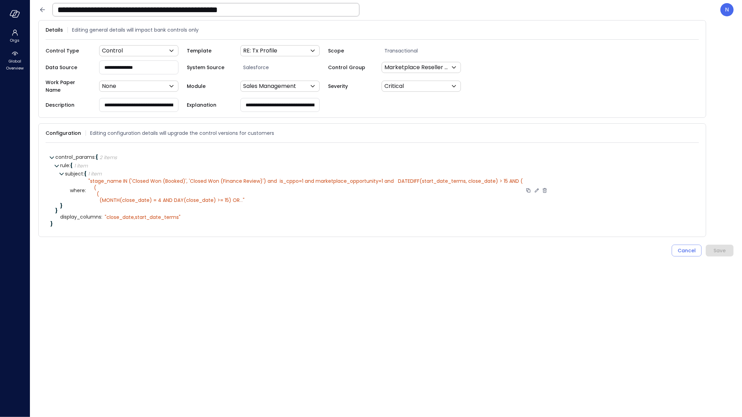
click at [535, 187] on icon at bounding box center [537, 190] width 6 height 6
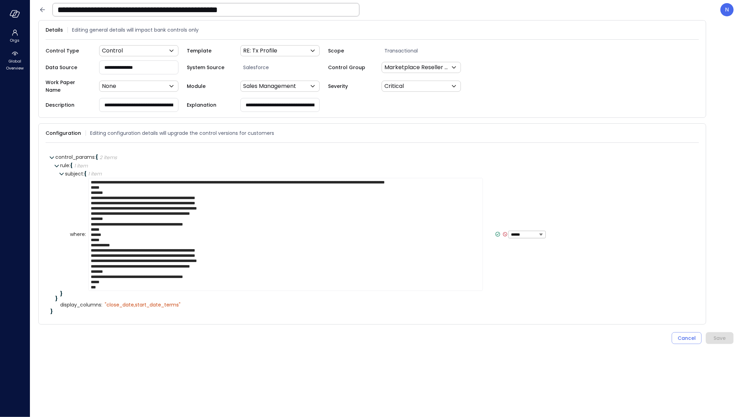
click at [468, 178] on textarea "**********" at bounding box center [285, 234] width 394 height 113
type textarea "**********"
click at [521, 231] on icon at bounding box center [524, 234] width 6 height 6
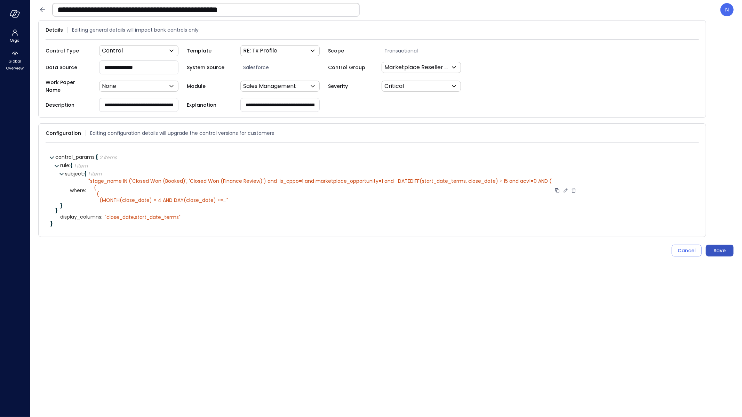
click at [723, 249] on div "Save" at bounding box center [720, 251] width 12 height 9
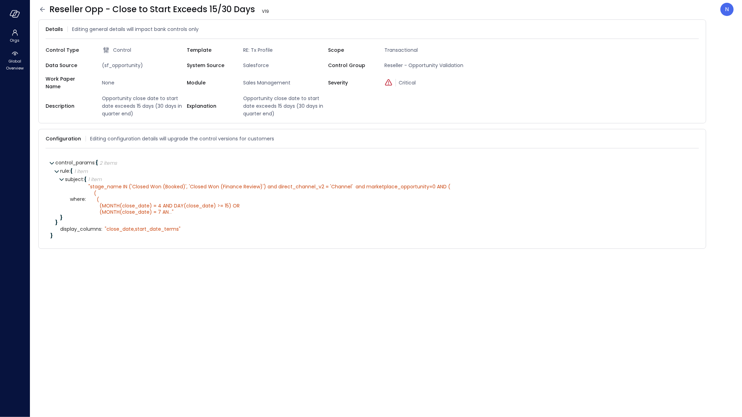
click at [700, 132] on div "Configuration Editing configuration details will upgrade the control versions f…" at bounding box center [372, 189] width 668 height 120
click at [695, 137] on icon at bounding box center [695, 139] width 5 height 5
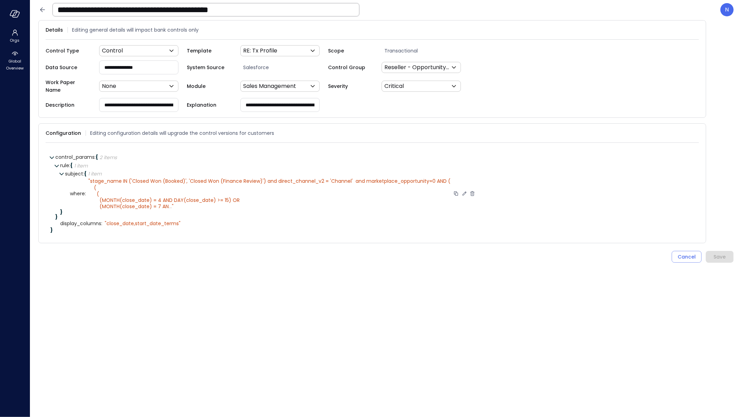
click at [465, 191] on icon at bounding box center [464, 194] width 6 height 6
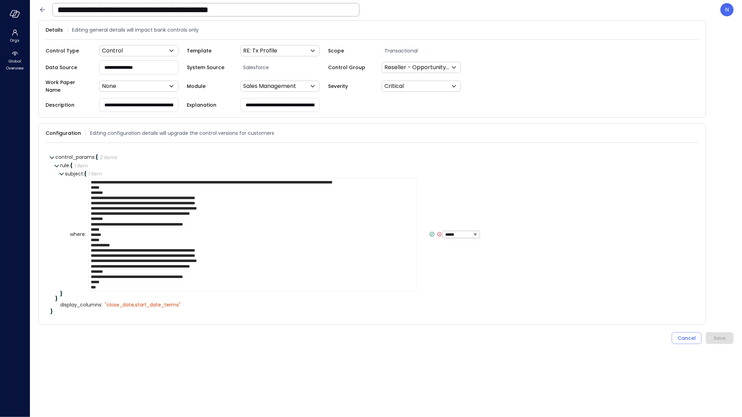
click at [405, 178] on textarea "**********" at bounding box center [252, 234] width 328 height 113
type textarea "**********"
click at [455, 231] on icon at bounding box center [458, 234] width 6 height 6
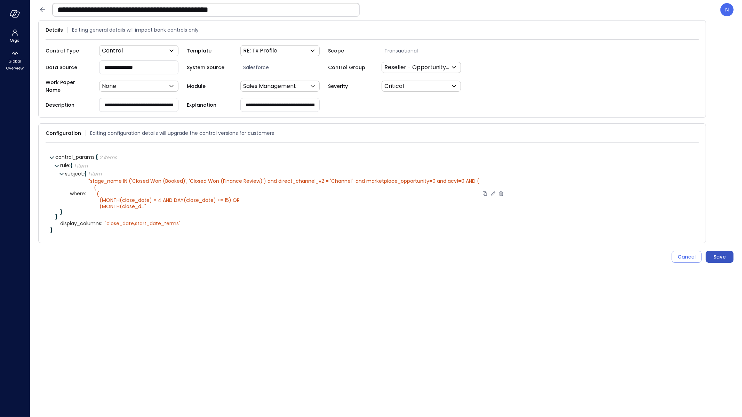
click at [710, 254] on button "Save" at bounding box center [720, 257] width 28 height 12
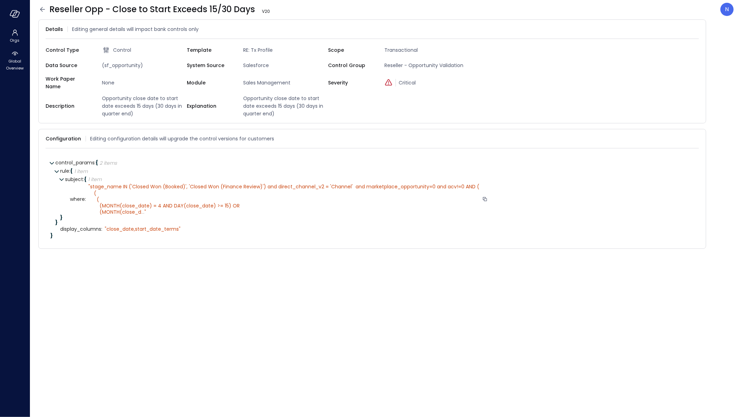
click at [45, 10] on icon at bounding box center [42, 9] width 8 height 8
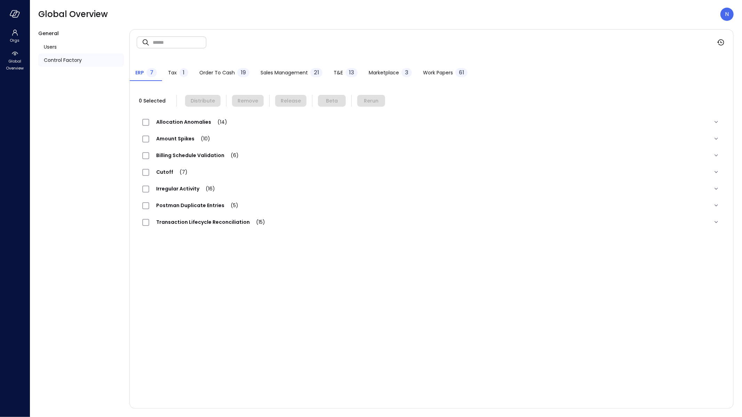
click at [282, 73] on span "Sales Management" at bounding box center [283, 73] width 47 height 8
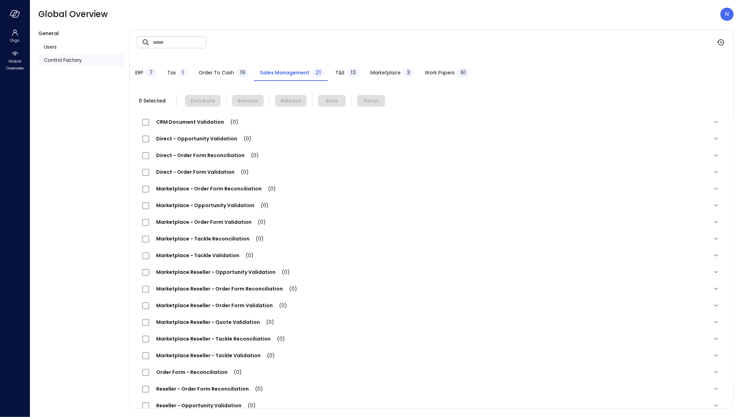
click at [186, 43] on input "text" at bounding box center [180, 42] width 54 height 18
type input "**"
click at [229, 142] on span "Direct - Opportunity Validation (1)" at bounding box center [202, 138] width 107 height 7
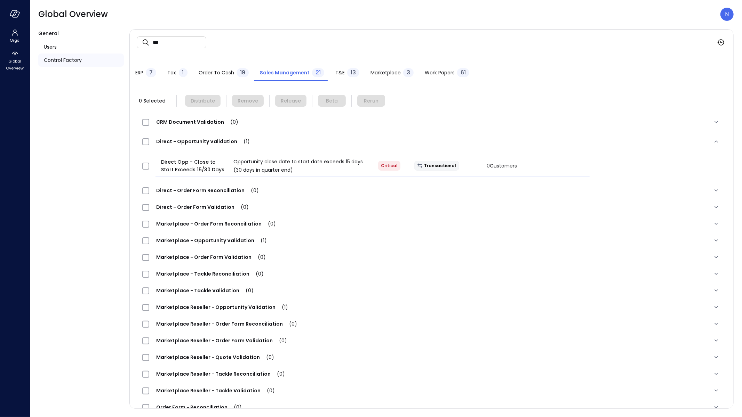
click at [260, 302] on div "Marketplace Reseller - Opportunity Validation (1)" at bounding box center [432, 307] width 590 height 17
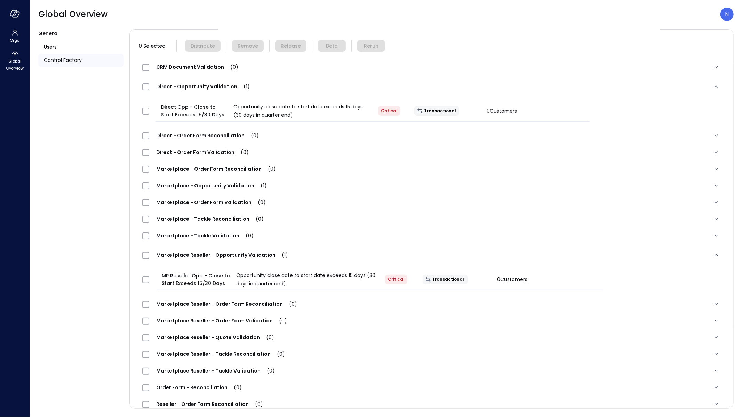
scroll to position [132, 0]
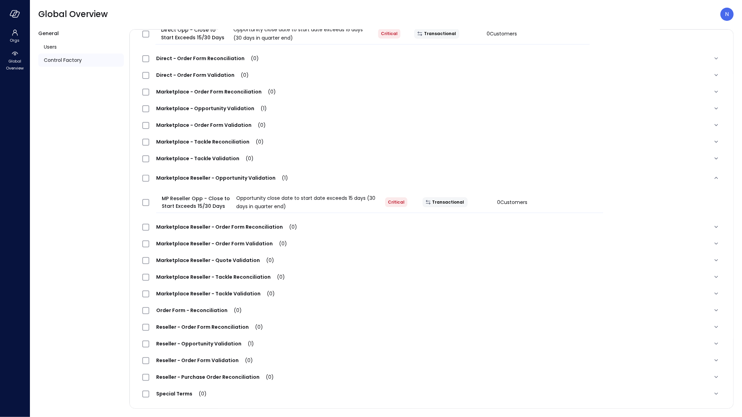
click at [230, 342] on span "Reseller - Opportunity Validation (1)" at bounding box center [205, 343] width 112 height 7
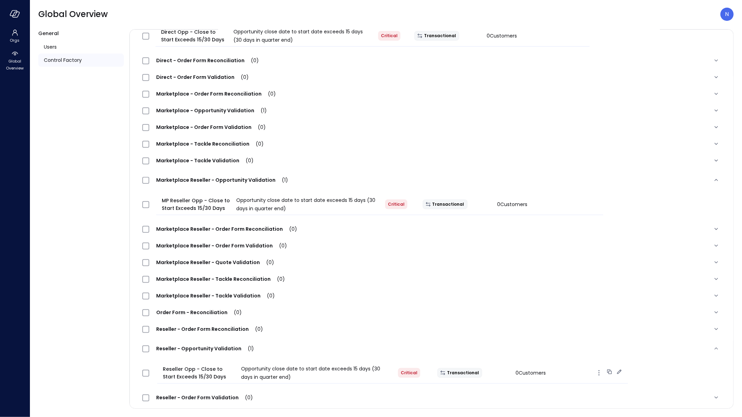
scroll to position [32, 0]
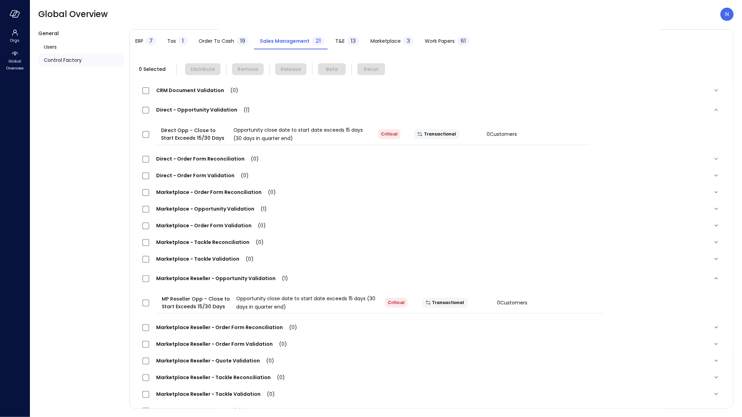
click at [242, 210] on span "Marketplace - Opportunity Validation (1)" at bounding box center [211, 209] width 125 height 7
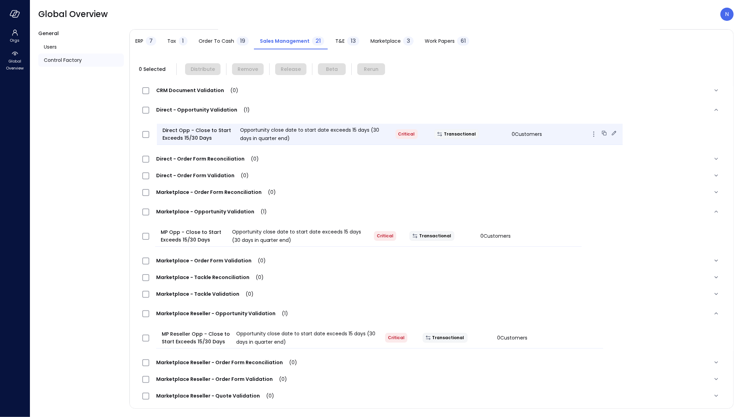
click at [612, 133] on icon at bounding box center [614, 133] width 5 height 5
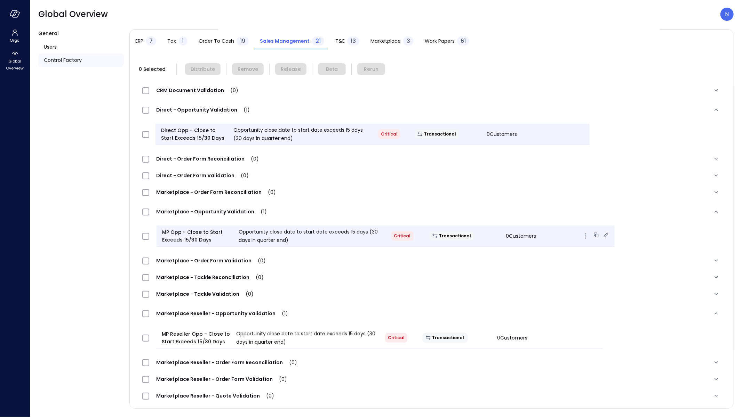
click at [602, 233] on icon at bounding box center [605, 235] width 7 height 7
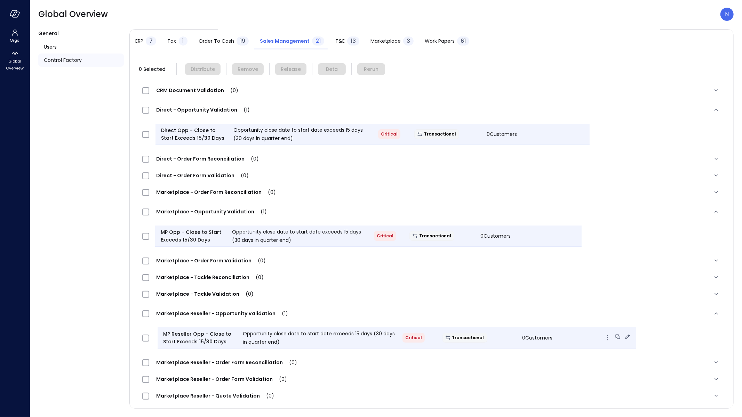
click at [624, 334] on icon at bounding box center [627, 337] width 7 height 7
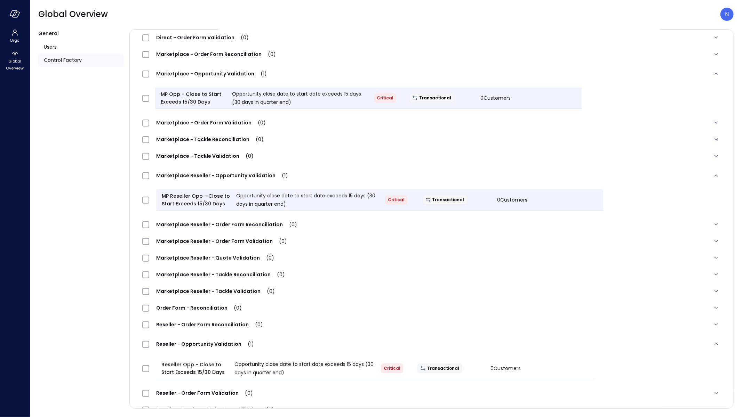
scroll to position [176, 0]
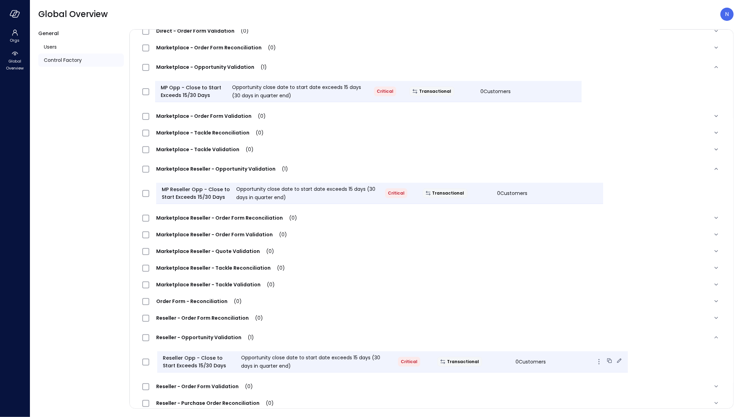
click at [617, 360] on icon at bounding box center [619, 361] width 5 height 5
click at [149, 91] on div at bounding box center [148, 92] width 18 height 14
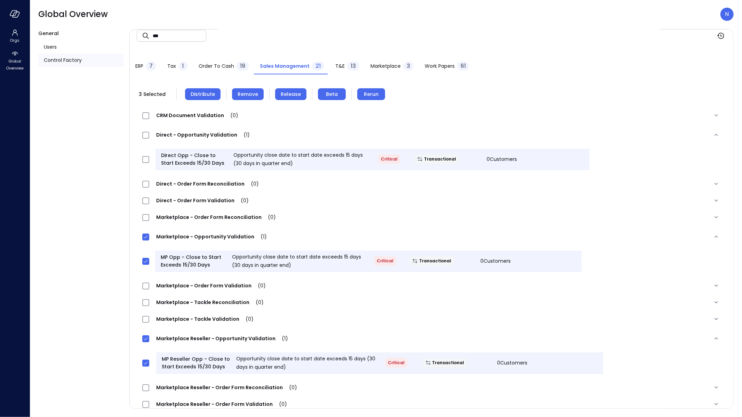
scroll to position [0, 0]
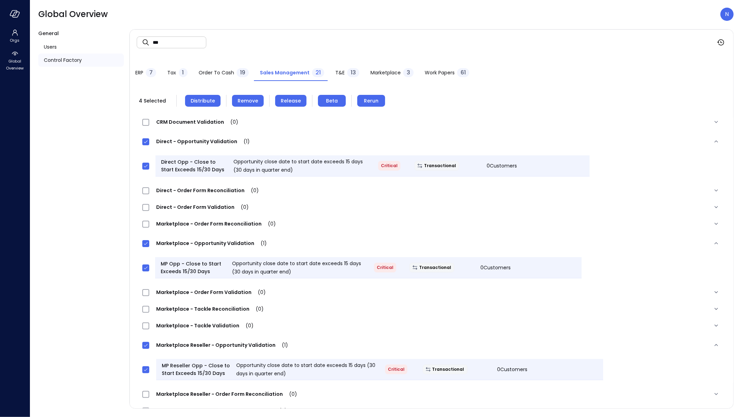
click at [206, 96] on button "Distribute" at bounding box center [202, 101] width 35 height 12
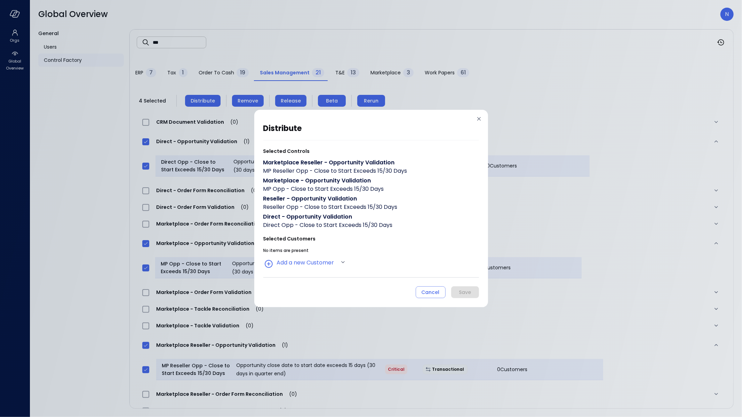
click at [305, 255] on div "No items are present Add a new Customer" at bounding box center [371, 257] width 216 height 23
click at [303, 266] on body "Orgs Global Overview Global Overview N General Users Control Factory ​ ** ​ ERP…" at bounding box center [371, 208] width 742 height 417
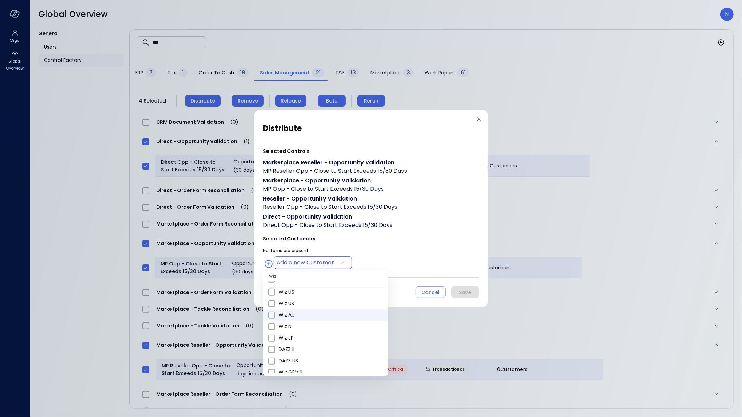
scroll to position [267, 0]
click at [302, 299] on span "Wiz US" at bounding box center [331, 301] width 104 height 7
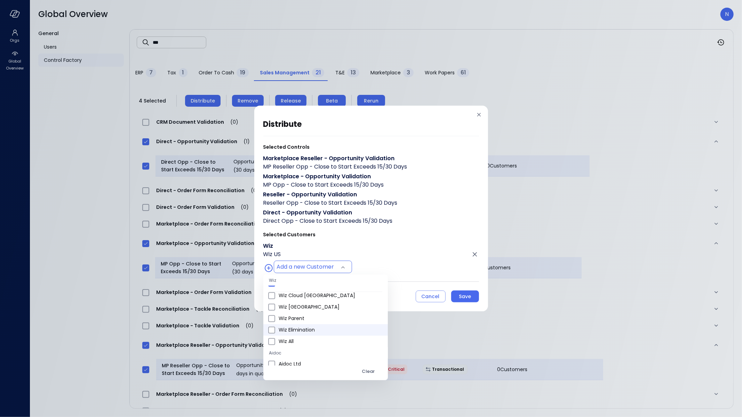
scroll to position [369, 0]
click at [303, 335] on li "Wiz Elimination" at bounding box center [325, 329] width 125 height 11
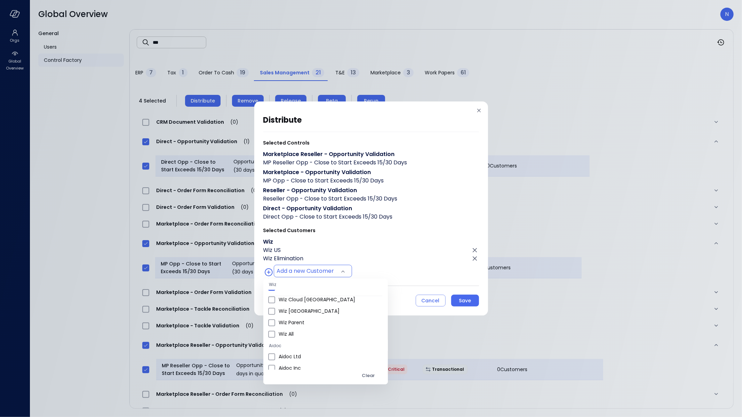
click at [476, 259] on div at bounding box center [371, 208] width 742 height 417
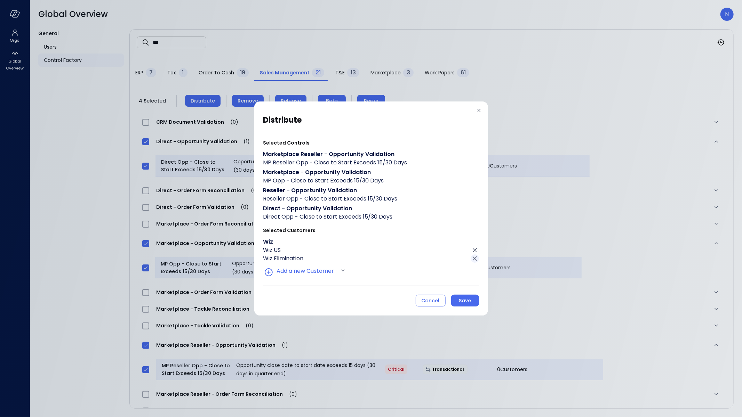
click at [473, 259] on icon "Click to remove" at bounding box center [475, 259] width 8 height 8
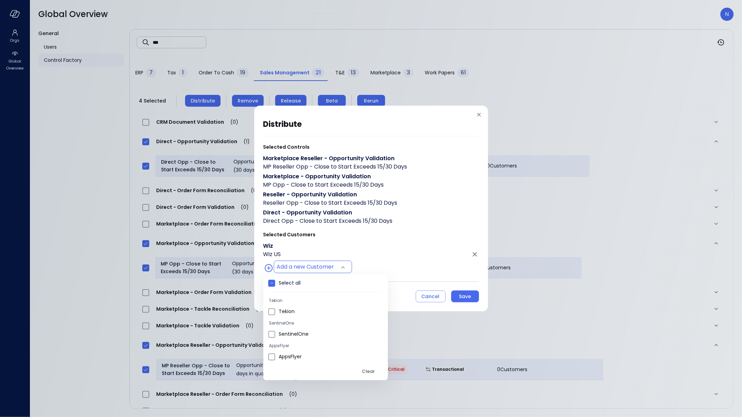
click at [308, 269] on body "Orgs Global Overview Global Overview N General Users Control Factory ​ ** ​ ERP…" at bounding box center [371, 208] width 742 height 417
click at [304, 348] on li "Wiz All" at bounding box center [325, 352] width 125 height 11
type input "**********"
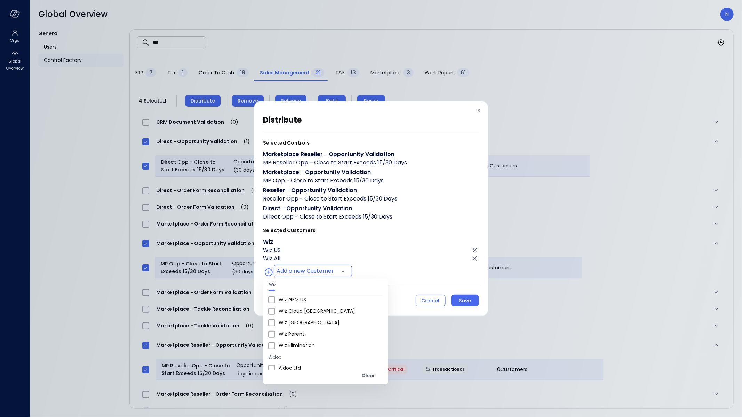
drag, startPoint x: 388, startPoint y: 258, endPoint x: 429, endPoint y: 281, distance: 46.4
click at [388, 258] on div at bounding box center [371, 208] width 742 height 417
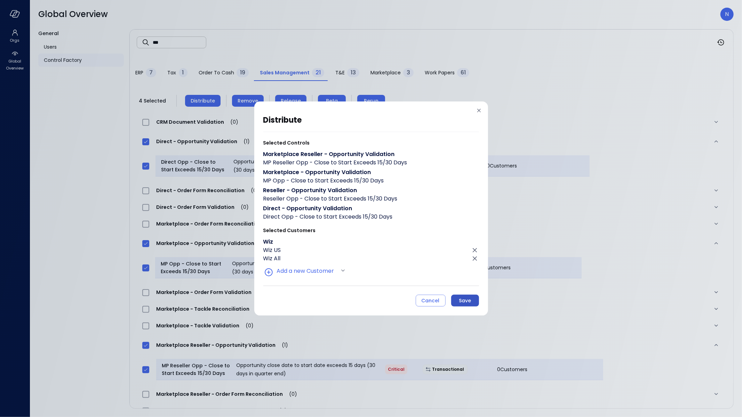
click at [463, 298] on div "Save" at bounding box center [465, 301] width 12 height 9
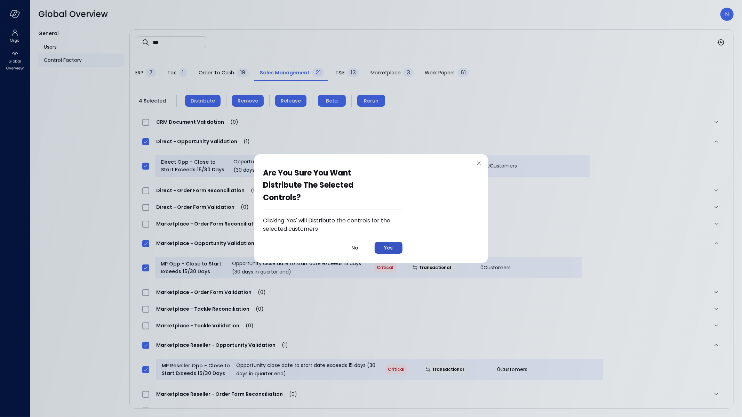
click at [388, 243] on button "Yes" at bounding box center [389, 248] width 28 height 12
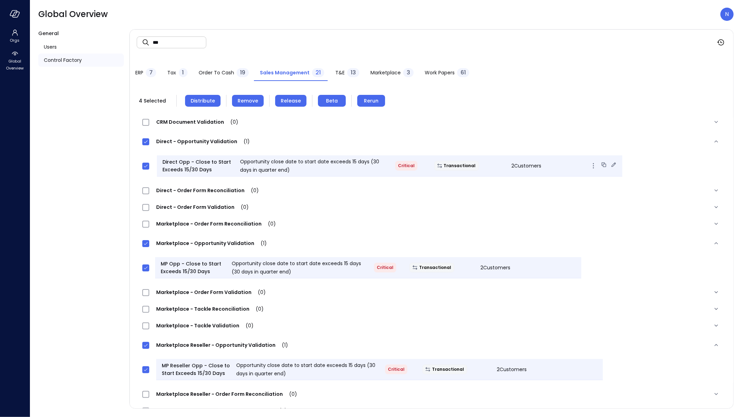
click at [407, 166] on div "Critical" at bounding box center [409, 166] width 39 height 10
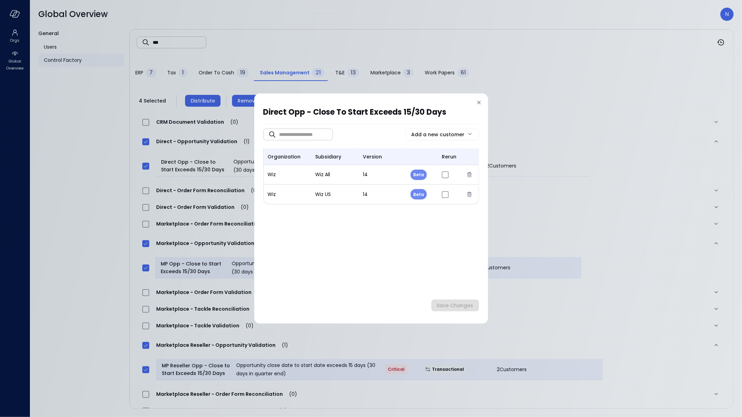
click at [415, 176] on body "Orgs Global Overview Global Overview N General Users Control Factory ​ ** ​ ERP…" at bounding box center [371, 208] width 742 height 417
click at [423, 206] on li "Release" at bounding box center [427, 206] width 35 height 15
type input "*"
click at [423, 190] on body "Orgs Global Overview Global Overview N General Users Control Factory ​ ** ​ ERP…" at bounding box center [371, 208] width 742 height 417
click at [429, 224] on li "Release" at bounding box center [427, 225] width 35 height 15
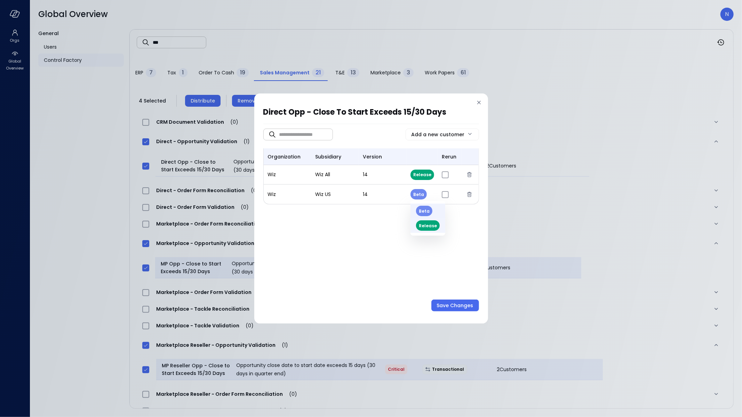
type input "*"
click at [458, 305] on div "Save Changes" at bounding box center [455, 306] width 37 height 9
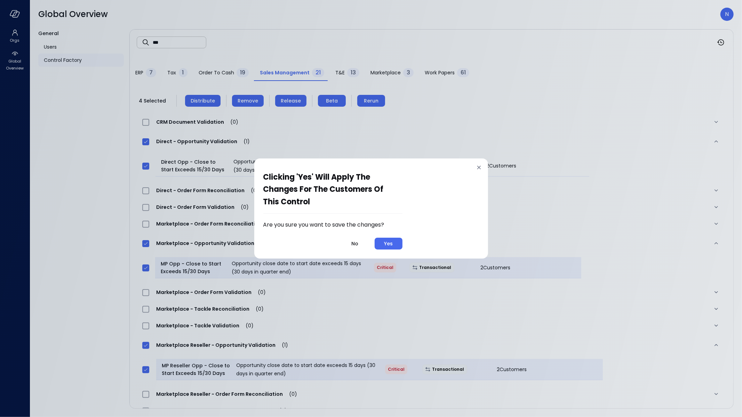
click at [399, 243] on button "Yes" at bounding box center [389, 244] width 28 height 12
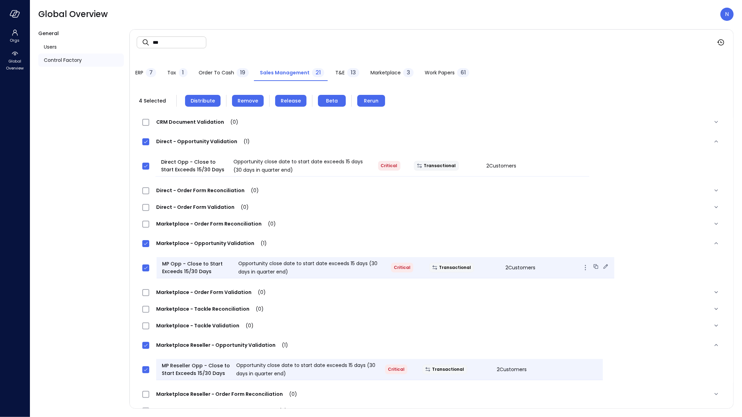
click at [442, 264] on div "Transactional" at bounding box center [462, 268] width 76 height 10
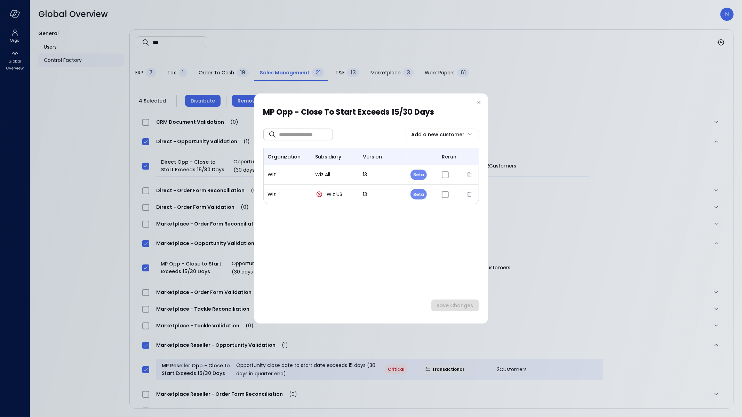
drag, startPoint x: 427, startPoint y: 168, endPoint x: 422, endPoint y: 171, distance: 5.8
click at [427, 168] on td "Beta *" at bounding box center [422, 174] width 31 height 19
click at [421, 172] on body "Orgs Global Overview Global Overview N General Users Control Factory ​ ** ​ ERP…" at bounding box center [371, 208] width 742 height 417
click at [433, 210] on li "Release" at bounding box center [427, 206] width 35 height 15
type input "*"
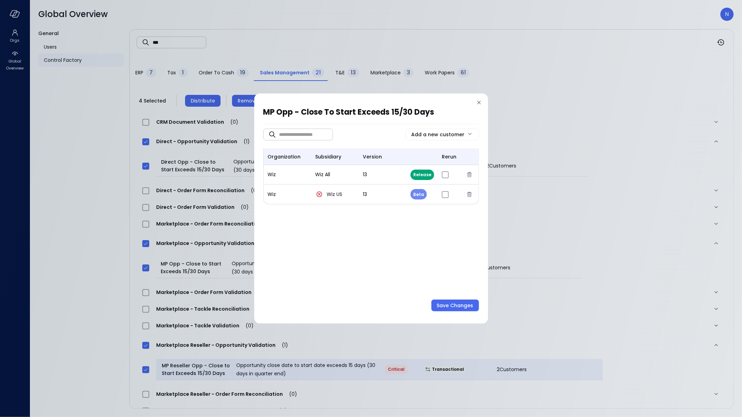
click at [417, 195] on body "Orgs Global Overview Global Overview N General Users Control Factory ​ ** ​ ERP…" at bounding box center [371, 208] width 742 height 417
click at [429, 227] on li "Release" at bounding box center [427, 225] width 35 height 15
type input "*"
click at [453, 303] on div "Save Changes" at bounding box center [455, 306] width 37 height 9
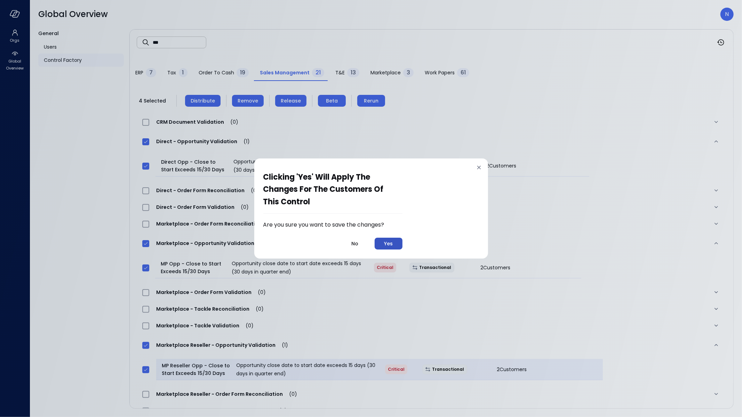
click at [396, 244] on button "Yes" at bounding box center [389, 244] width 28 height 12
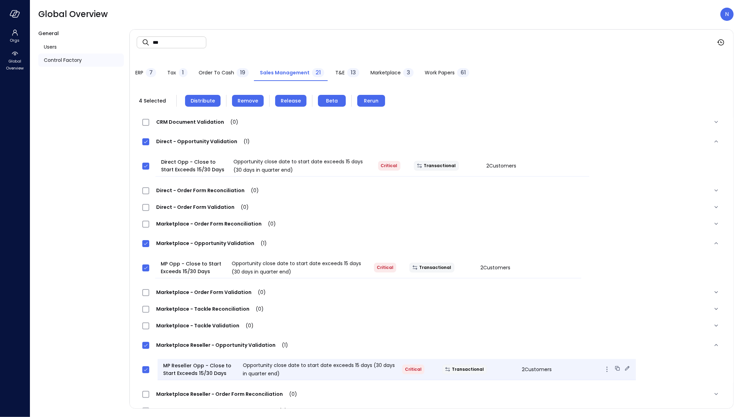
click at [407, 365] on div "Critical" at bounding box center [416, 370] width 40 height 10
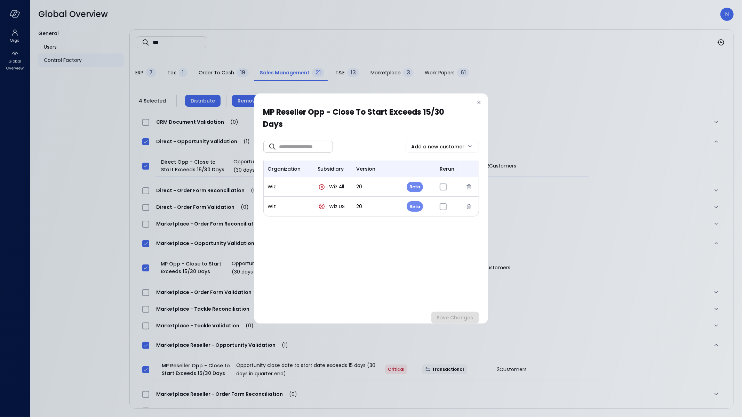
click at [418, 187] on body "Orgs Global Overview Global Overview N General Users Control Factory ​ ** ​ ERP…" at bounding box center [371, 208] width 742 height 417
click at [425, 217] on li "Release" at bounding box center [424, 218] width 35 height 15
type input "*"
click at [413, 205] on body "Orgs Global Overview Global Overview N General Users Control Factory ​ ** ​ ERP…" at bounding box center [371, 208] width 742 height 417
click at [420, 240] on li "Release" at bounding box center [424, 238] width 35 height 15
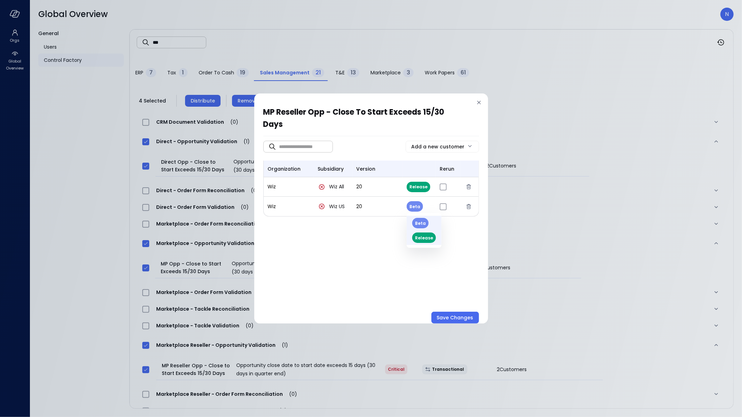
type input "*"
click at [450, 315] on div "Save Changes" at bounding box center [455, 318] width 37 height 9
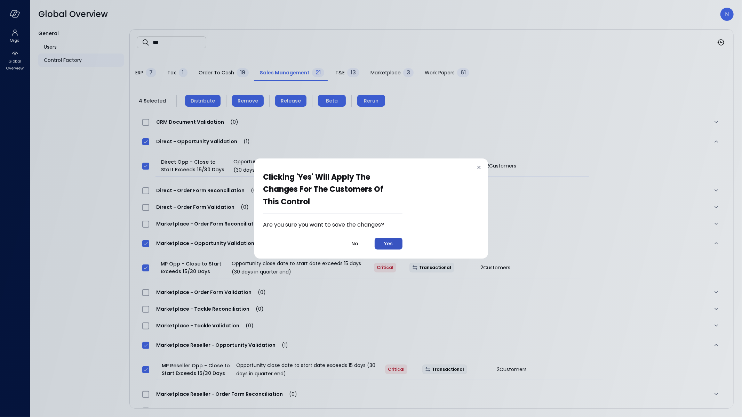
click at [394, 243] on button "Yes" at bounding box center [389, 244] width 28 height 12
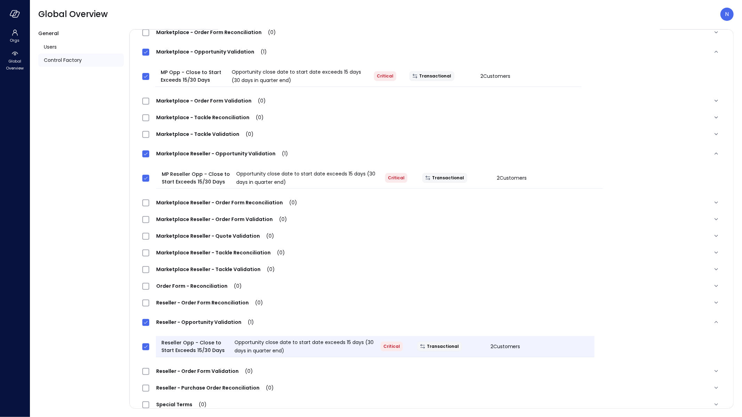
scroll to position [202, 0]
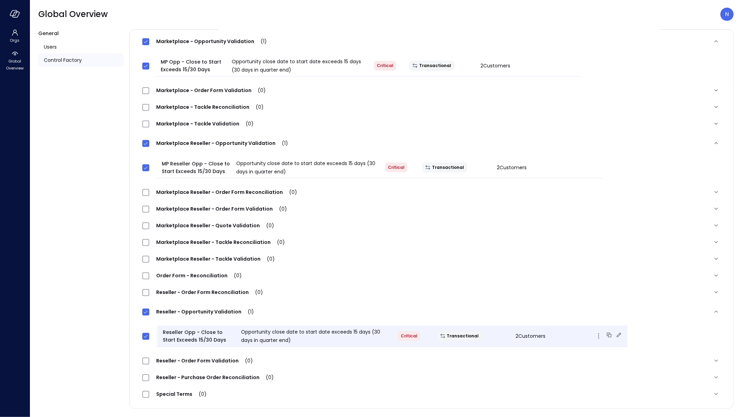
click at [469, 335] on div "Transactional" at bounding box center [471, 336] width 78 height 10
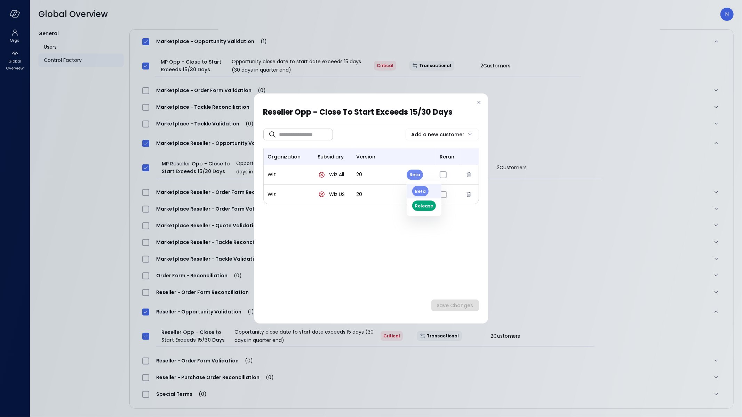
click at [418, 177] on body "Orgs Global Overview Global Overview N General Users Control Factory ​ ** ​ ERP…" at bounding box center [371, 208] width 742 height 417
click at [424, 211] on li "Release" at bounding box center [424, 206] width 35 height 15
type input "*"
click at [414, 199] on body "Orgs Global Overview Global Overview N General Users Control Factory ​ ** ​ ERP…" at bounding box center [371, 208] width 742 height 417
click at [424, 228] on li "Release" at bounding box center [424, 225] width 35 height 15
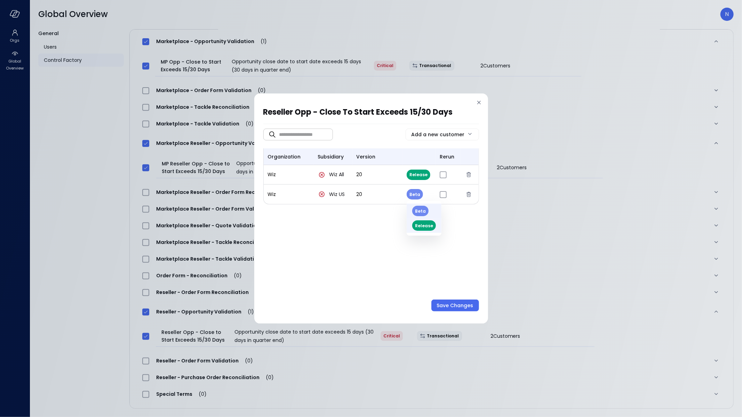
type input "*"
click at [459, 301] on button "Save Changes" at bounding box center [455, 306] width 48 height 12
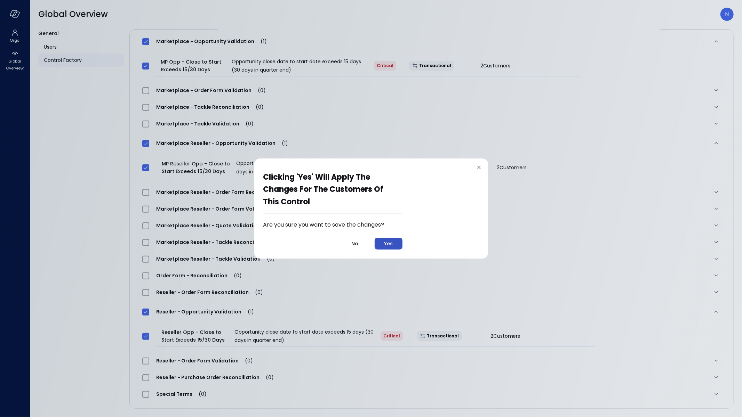
click at [396, 240] on button "Yes" at bounding box center [389, 244] width 28 height 12
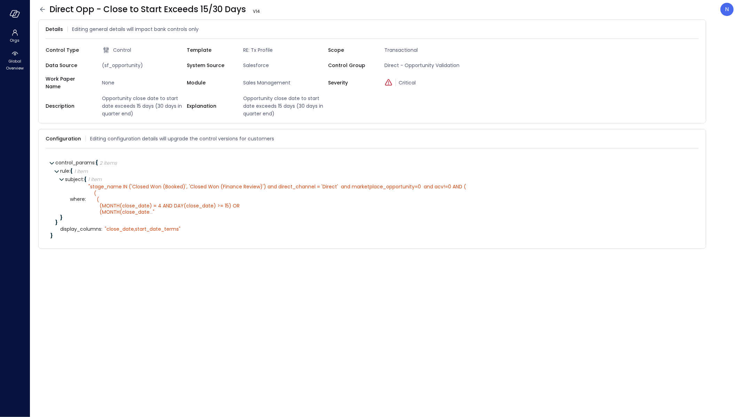
click at [42, 11] on icon at bounding box center [42, 9] width 8 height 8
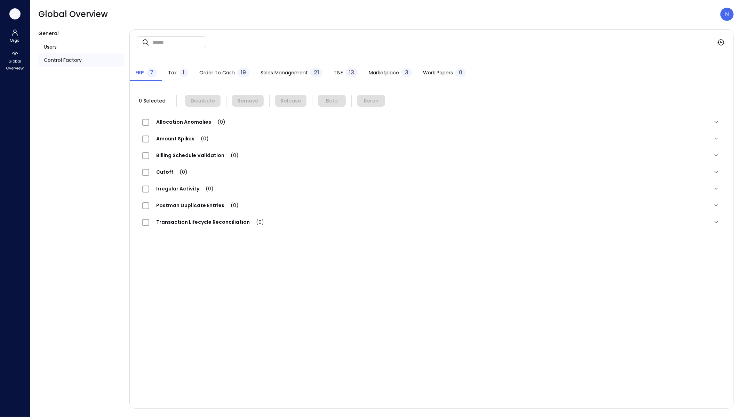
click at [17, 16] on icon "button" at bounding box center [15, 14] width 10 height 8
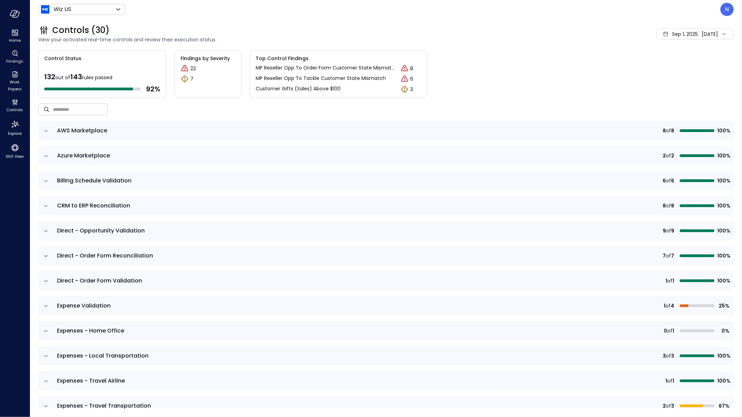
click at [59, 118] on input "text" at bounding box center [80, 109] width 55 height 18
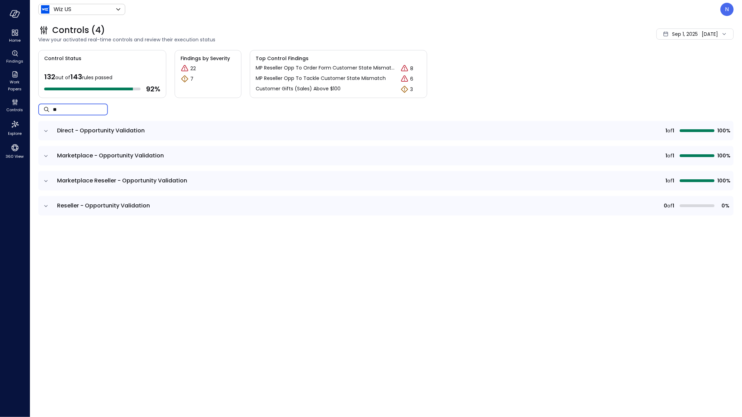
type input "**"
click at [45, 131] on icon "expand row" at bounding box center [45, 131] width 7 height 7
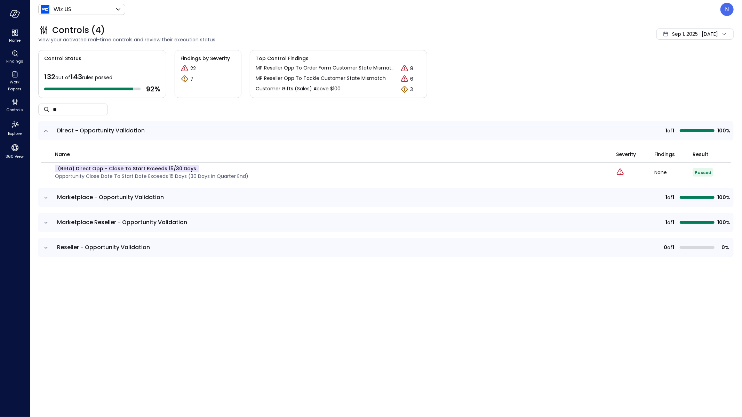
click at [47, 195] on icon "expand row" at bounding box center [45, 197] width 7 height 7
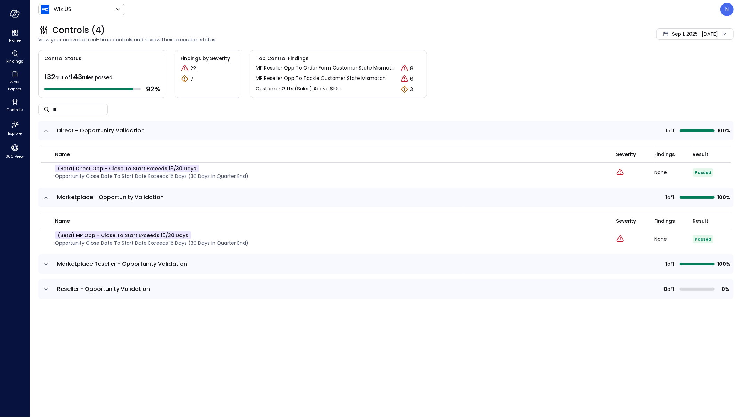
click at [47, 267] on td at bounding box center [45, 264] width 15 height 19
click at [44, 266] on icon "expand row" at bounding box center [45, 264] width 7 height 7
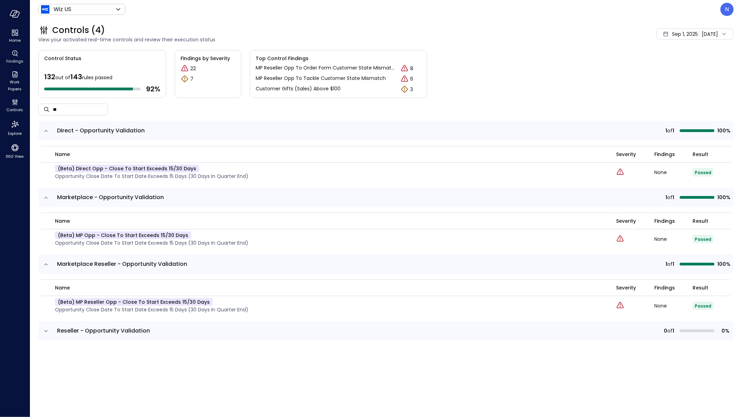
click at [46, 334] on icon "expand row" at bounding box center [45, 331] width 7 height 7
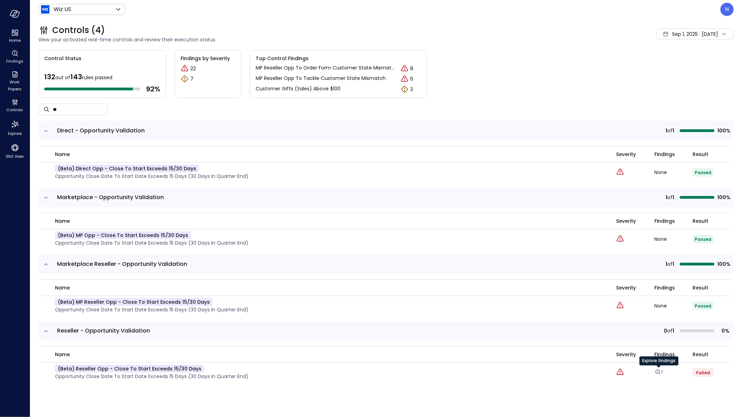
click at [659, 371] on icon "Explore findings" at bounding box center [657, 372] width 7 height 7
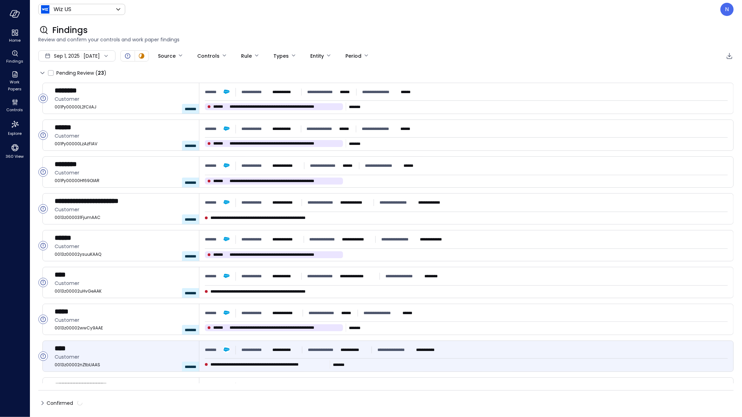
type input "****"
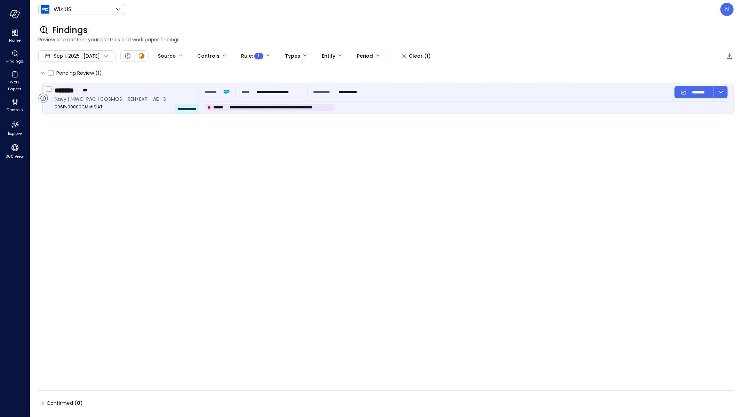
click at [305, 90] on div "**********" at bounding box center [274, 92] width 66 height 7
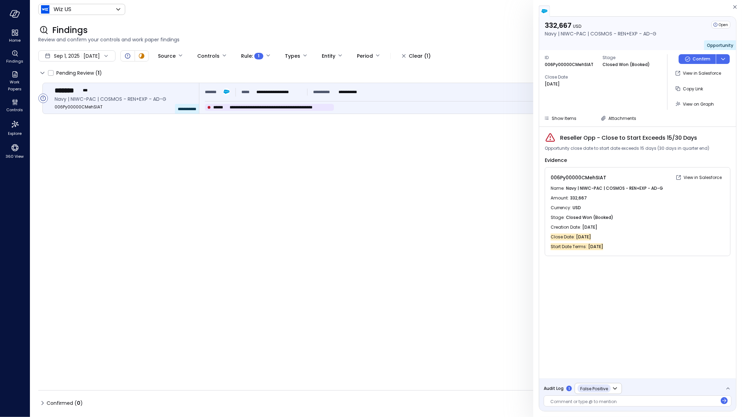
click at [566, 64] on p "006Py00000CMehSIAT" at bounding box center [569, 64] width 49 height 7
copy p "006Py00000CMehSIAT"
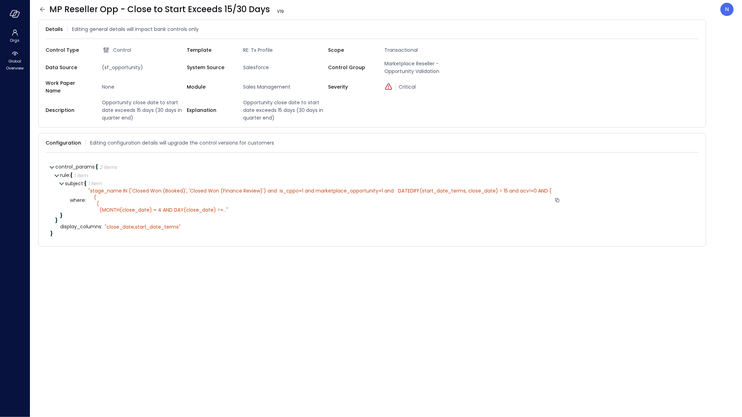
click at [223, 207] on span "..." at bounding box center [224, 210] width 3 height 7
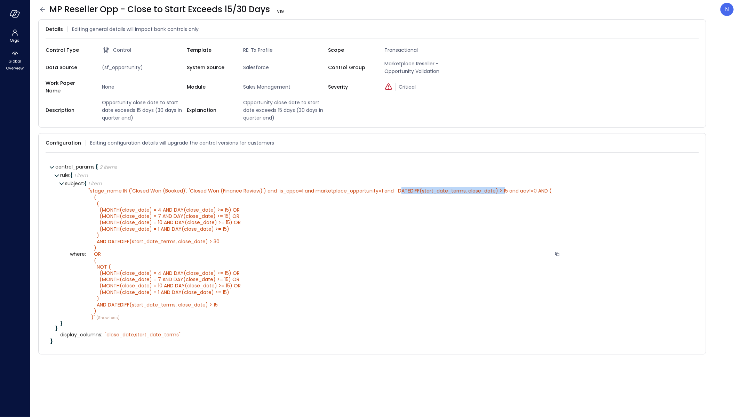
drag, startPoint x: 402, startPoint y: 186, endPoint x: 505, endPoint y: 184, distance: 103.0
click at [505, 187] on span "stage_name IN ('Closed Won (Booked)', 'Closed Won (Finance Review)') and is_cpp…" at bounding box center [319, 254] width 463 height 134
click at [691, 138] on div "Configuration Editing configuration details will upgrade the control versions f…" at bounding box center [372, 143] width 653 height 19
click at [694, 141] on icon at bounding box center [695, 143] width 5 height 5
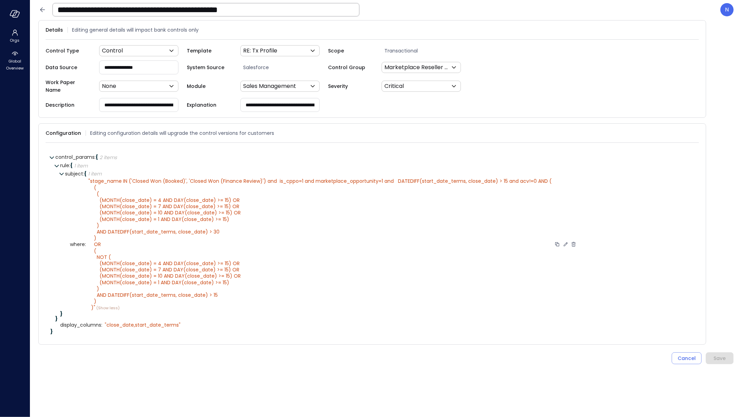
click at [567, 241] on icon at bounding box center [565, 244] width 6 height 6
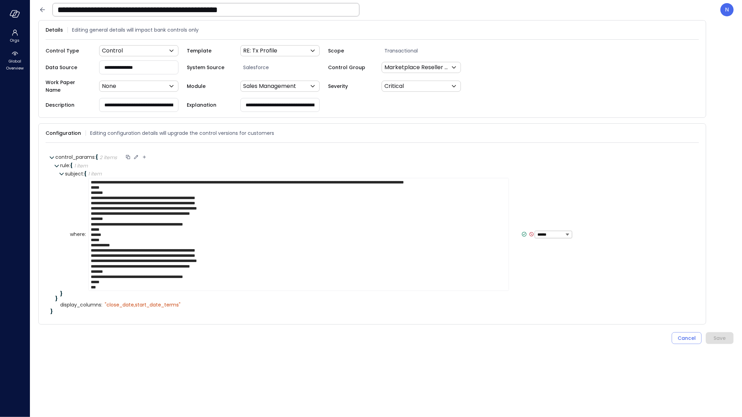
drag, startPoint x: 376, startPoint y: 176, endPoint x: 578, endPoint y: 154, distance: 202.6
click at [466, 178] on textarea "**********" at bounding box center [298, 234] width 420 height 113
type textarea "**********"
click at [409, 231] on icon at bounding box center [412, 234] width 6 height 6
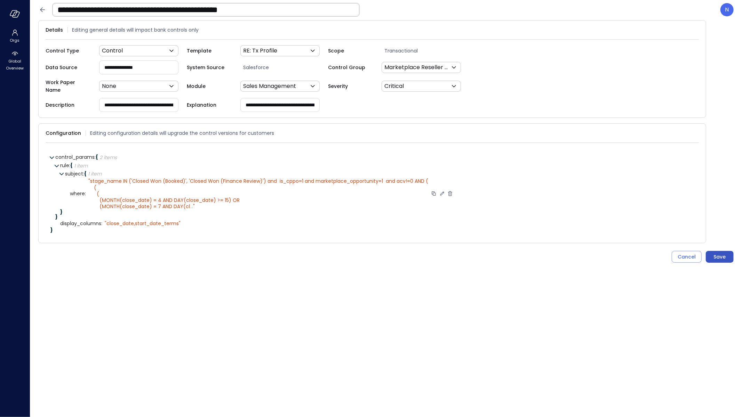
click at [728, 255] on button "Save" at bounding box center [720, 257] width 28 height 12
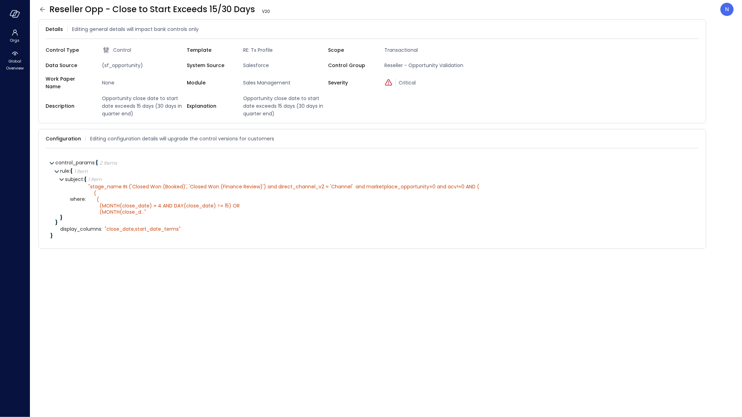
click at [45, 10] on icon at bounding box center [42, 9] width 8 height 8
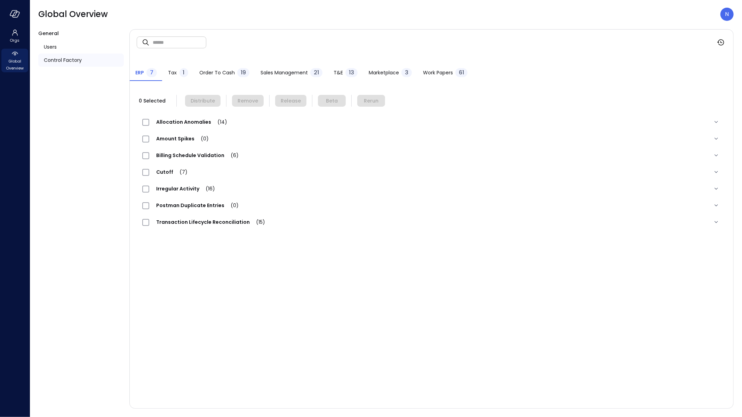
click at [13, 66] on span "Global Overview" at bounding box center [14, 65] width 21 height 14
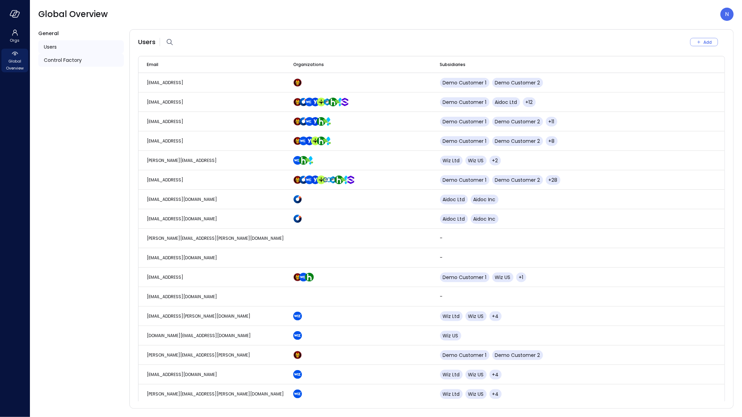
click at [62, 56] on span "Control Factory" at bounding box center [63, 60] width 38 height 8
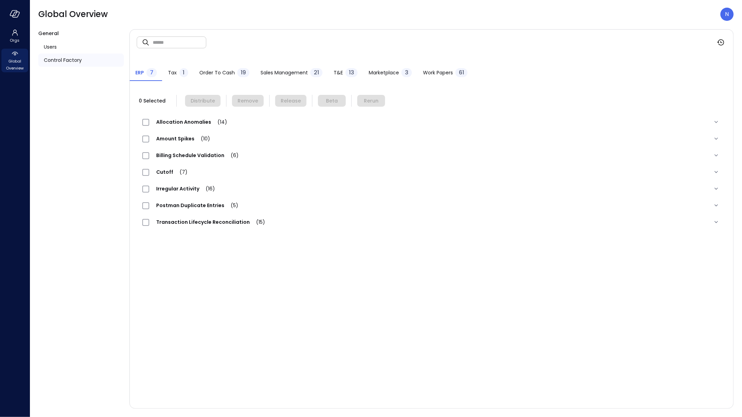
click at [270, 78] on div "Sales Management 21" at bounding box center [291, 73] width 62 height 10
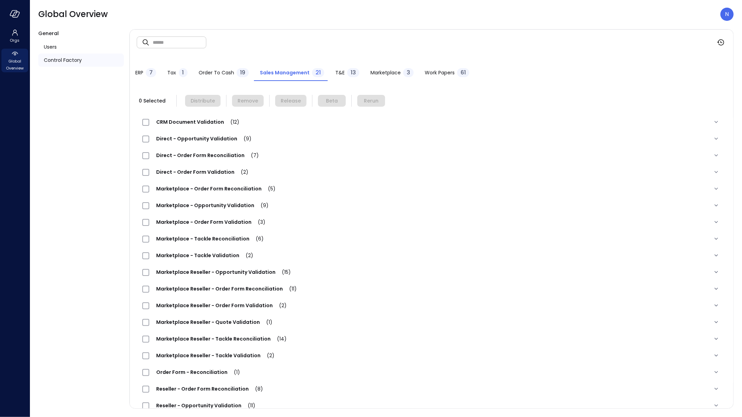
drag, startPoint x: 198, startPoint y: 38, endPoint x: 183, endPoint y: 47, distance: 17.1
click at [198, 38] on input "text" at bounding box center [180, 42] width 54 height 18
paste input "**********"
click at [153, 43] on input "**********" at bounding box center [180, 42] width 54 height 18
type input "**********"
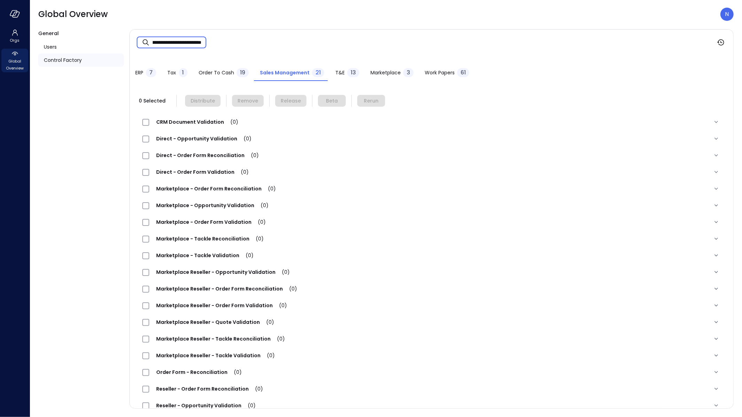
click at [345, 69] on div "T&E 13" at bounding box center [347, 73] width 24 height 10
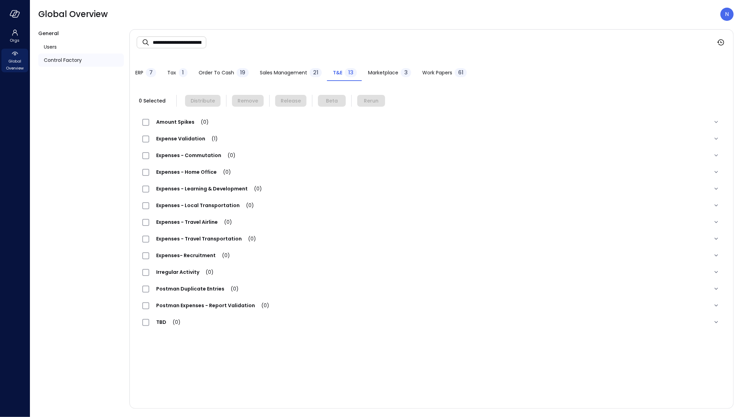
click at [174, 40] on input "**********" at bounding box center [180, 42] width 54 height 18
click at [188, 136] on span "Expense Validation (1)" at bounding box center [186, 138] width 75 height 7
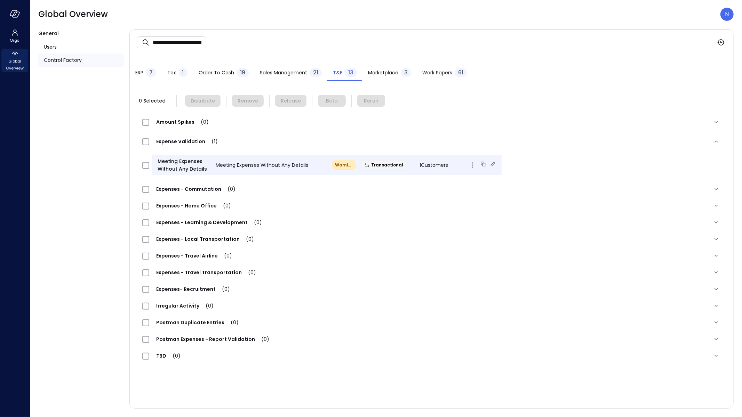
click at [357, 170] on div "Meeting Expenses Without Any Details Meeting Expenses Without Any Details Warni…" at bounding box center [327, 165] width 350 height 20
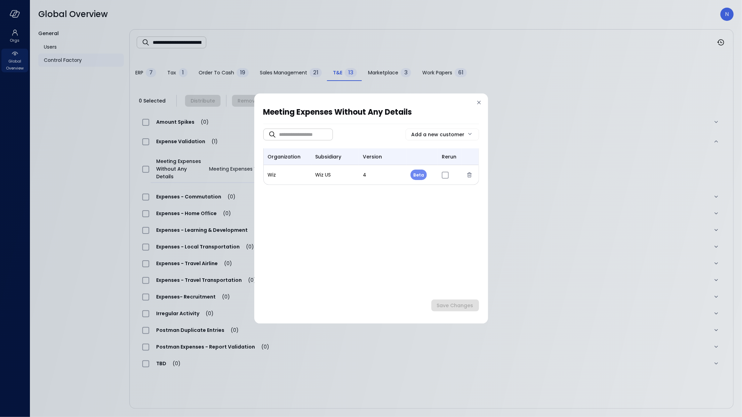
click at [415, 179] on body "**********" at bounding box center [371, 208] width 742 height 417
click at [425, 204] on li "Release" at bounding box center [427, 206] width 35 height 15
type input "*"
click at [457, 232] on div "​ ​ Add a new customer organization subsidiary version rerun Wiz Wiz US 4 Relea…" at bounding box center [371, 211] width 216 height 160
click at [469, 303] on div "Save Changes" at bounding box center [455, 306] width 37 height 9
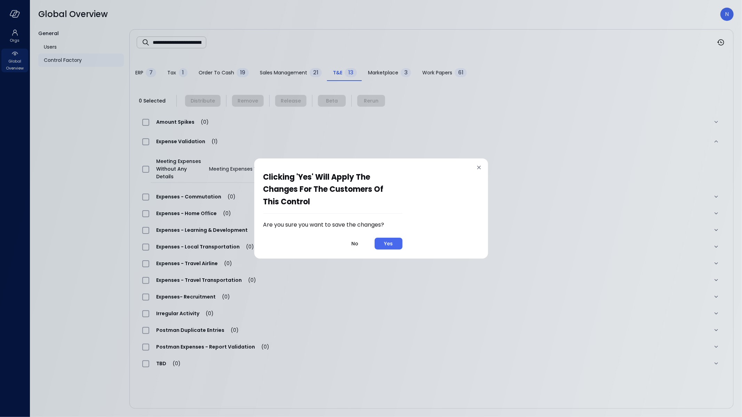
click at [389, 251] on div "Clicking 'Yes' will apply the changes for the customers of this control Are you…" at bounding box center [371, 209] width 234 height 100
click at [392, 247] on div "Yes" at bounding box center [388, 244] width 9 height 9
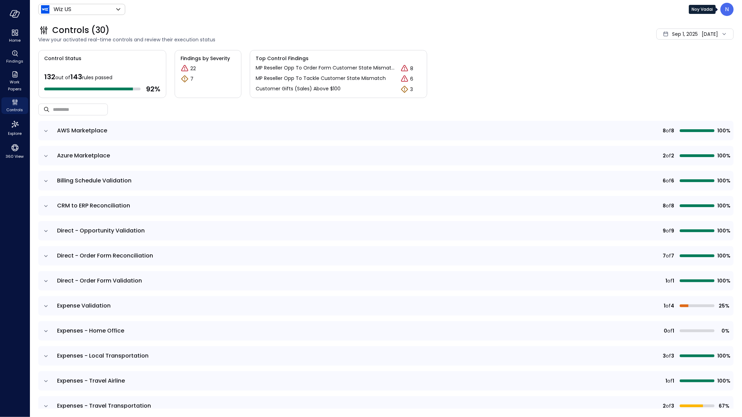
click at [727, 10] on p "N" at bounding box center [727, 9] width 4 height 8
click at [692, 66] on li "Builder" at bounding box center [698, 70] width 69 height 14
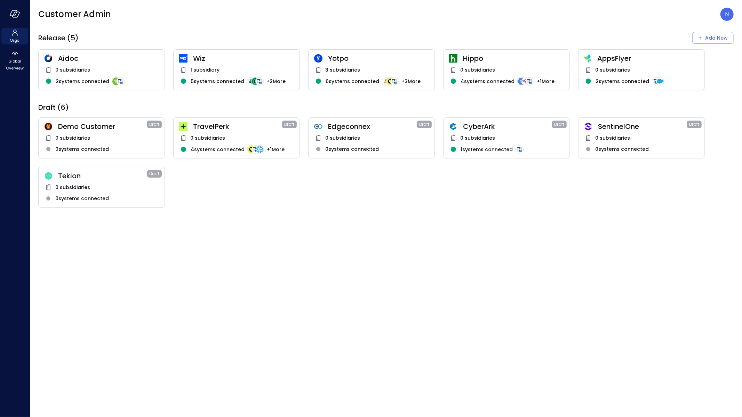
click at [21, 17] on div at bounding box center [15, 14] width 30 height 28
click at [19, 16] on icon "button" at bounding box center [15, 14] width 10 height 8
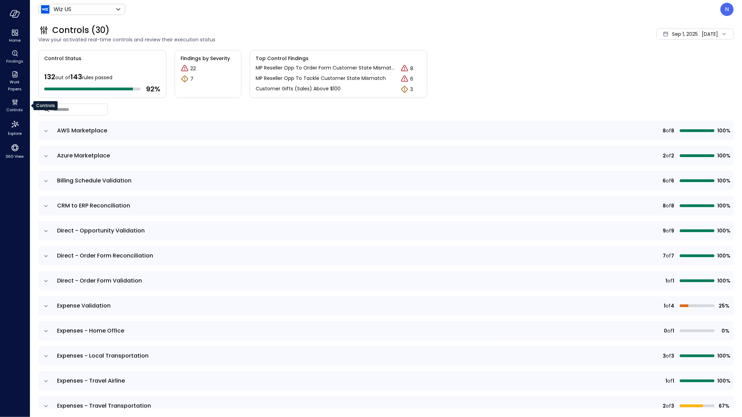
click at [18, 95] on ul "Home Findings Work Papers Controls Explore 360 View" at bounding box center [14, 94] width 27 height 133
click at [16, 101] on icon "Controls" at bounding box center [15, 102] width 8 height 8
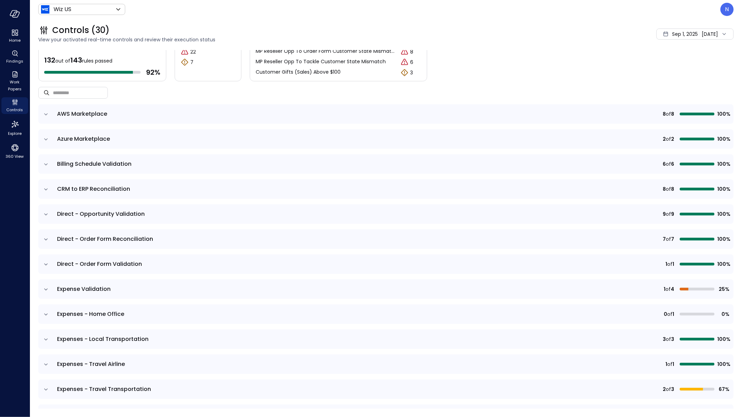
scroll to position [17, 0]
click at [46, 289] on icon "expand row" at bounding box center [45, 289] width 3 height 2
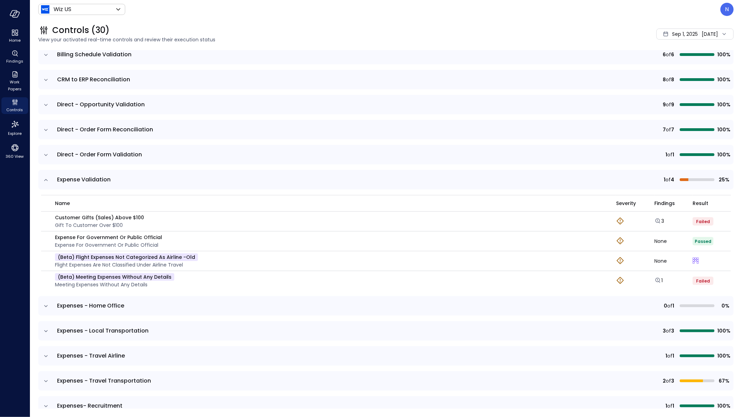
scroll to position [172, 0]
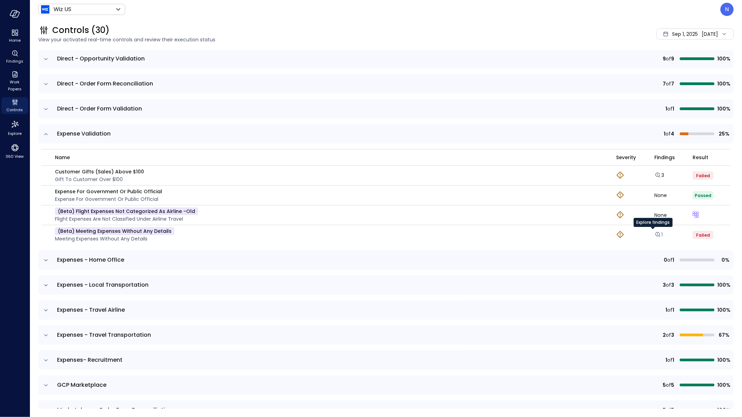
click at [655, 232] on icon "Explore findings" at bounding box center [657, 234] width 7 height 7
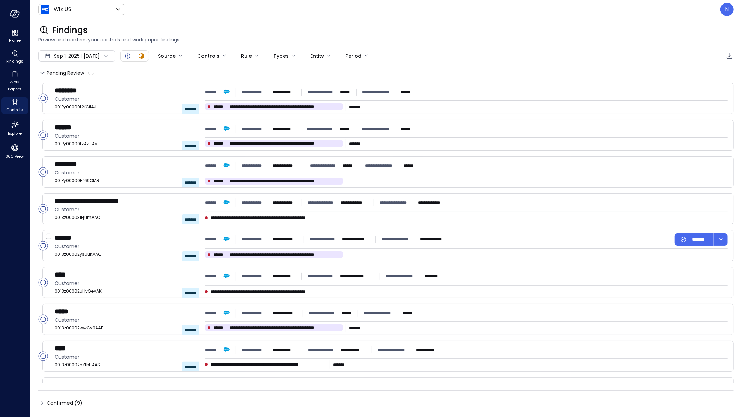
type input "****"
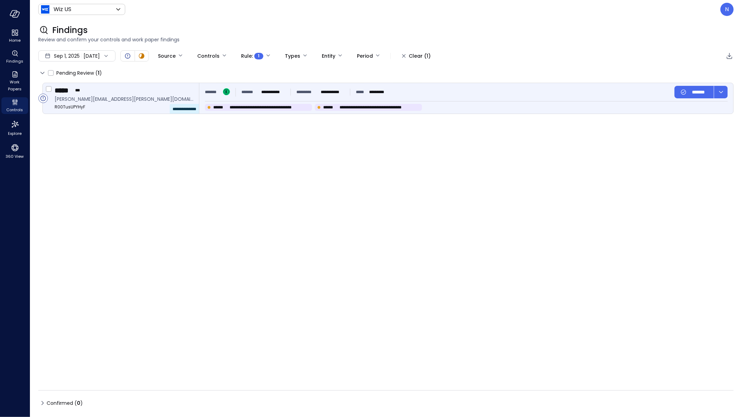
click at [413, 91] on div "**********" at bounding box center [466, 92] width 523 height 13
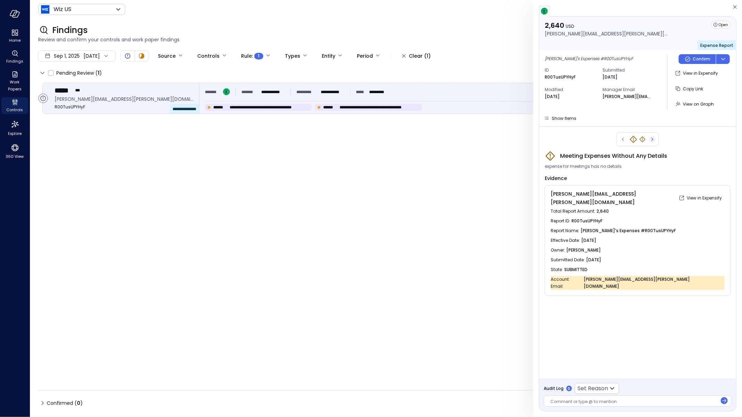
click at [653, 138] on icon "button" at bounding box center [652, 139] width 7 height 8
click at [568, 117] on span "Show Items" at bounding box center [564, 118] width 25 height 6
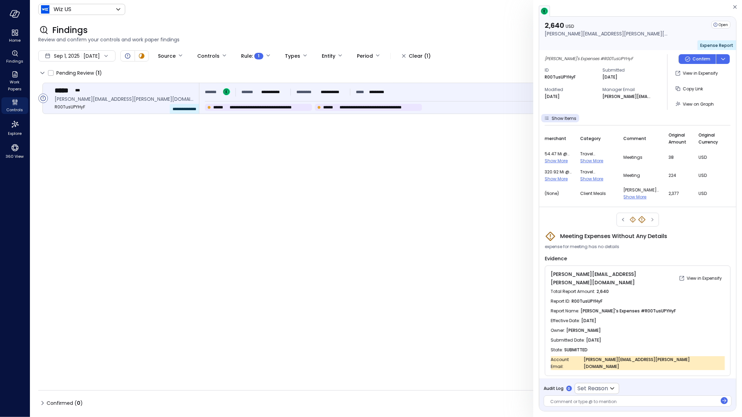
click at [636, 194] on span "Show More" at bounding box center [635, 197] width 23 height 6
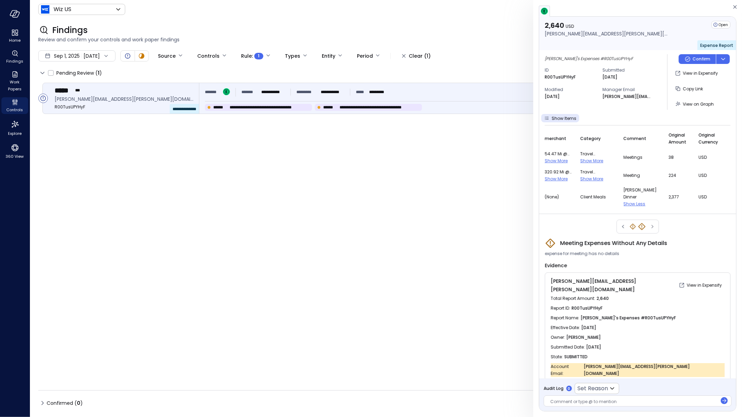
click at [602, 178] on span "Show More" at bounding box center [591, 179] width 23 height 6
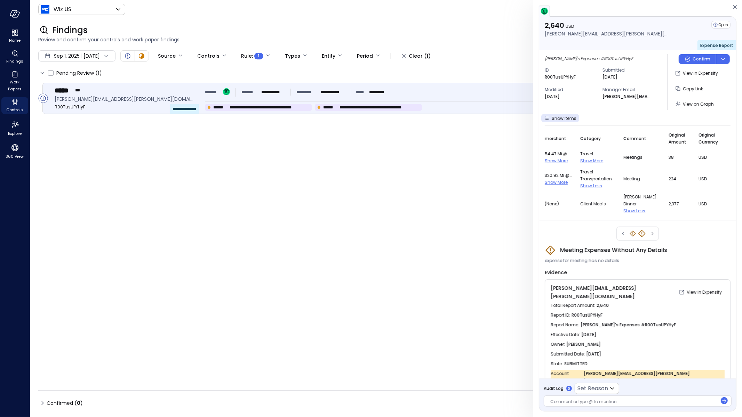
click at [599, 154] on span "Travel Transportation" at bounding box center [597, 154] width 35 height 7
drag, startPoint x: 680, startPoint y: 246, endPoint x: 558, endPoint y: 245, distance: 121.7
click at [557, 245] on div "Meeting Expenses Without Any Details" at bounding box center [638, 250] width 186 height 11
copy span "Meeting Expenses Without Any Details"
click at [735, 6] on icon "button" at bounding box center [734, 7] width 7 height 8
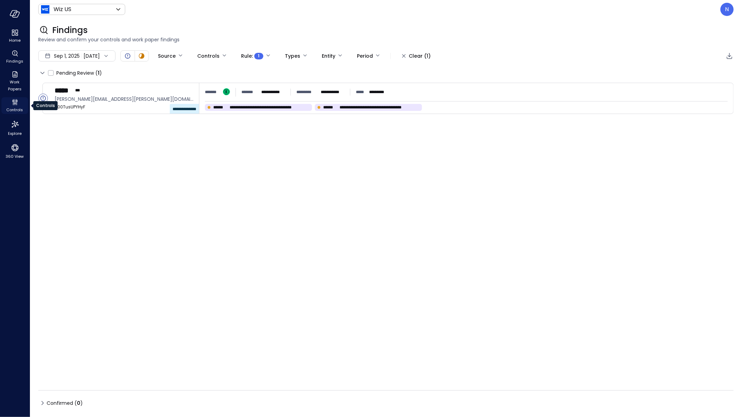
click at [13, 102] on icon "Controls" at bounding box center [13, 104] width 1 height 4
